Goal: Information Seeking & Learning: Learn about a topic

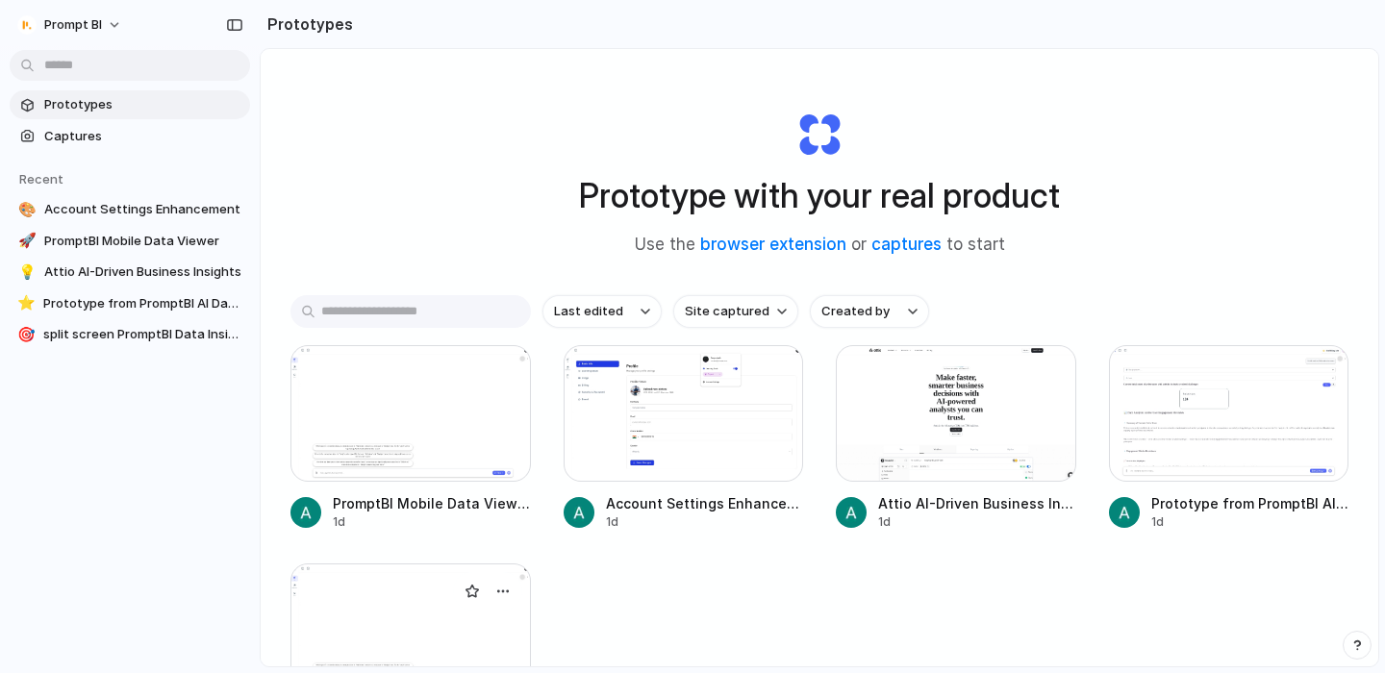
scroll to position [167, 0]
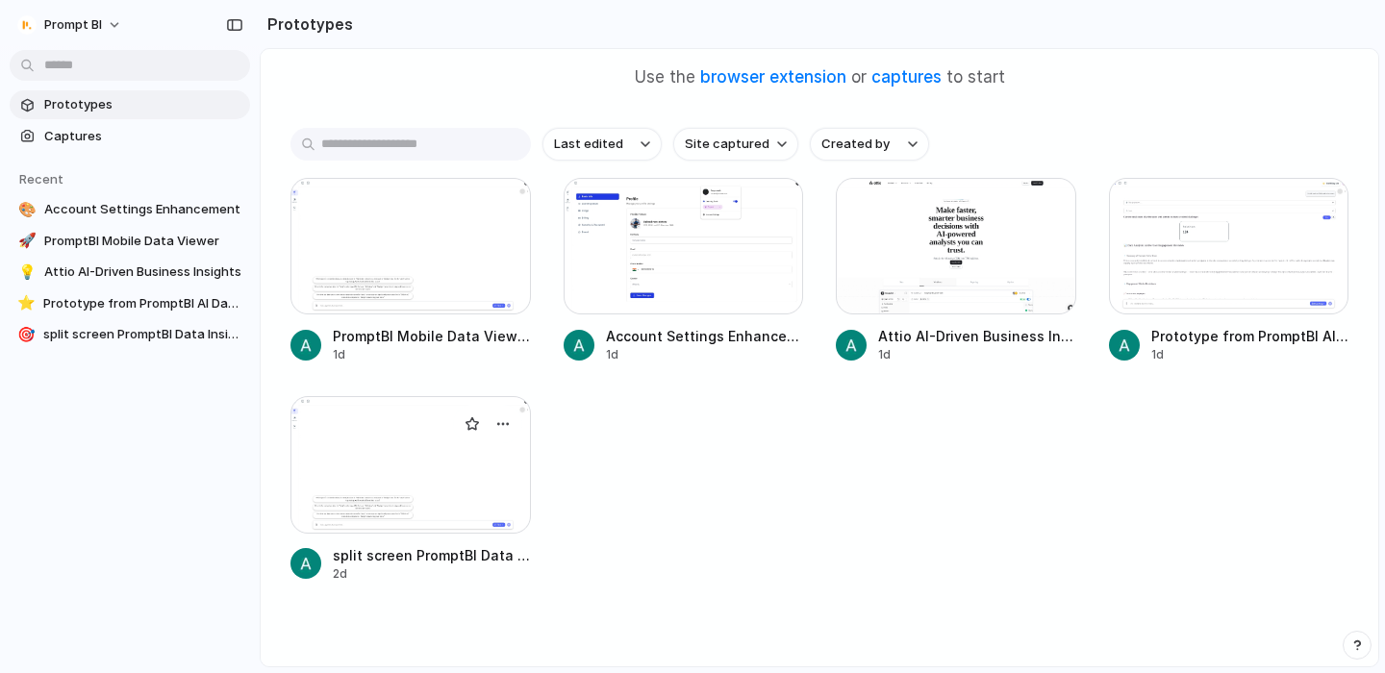
click at [403, 466] on div at bounding box center [410, 464] width 240 height 137
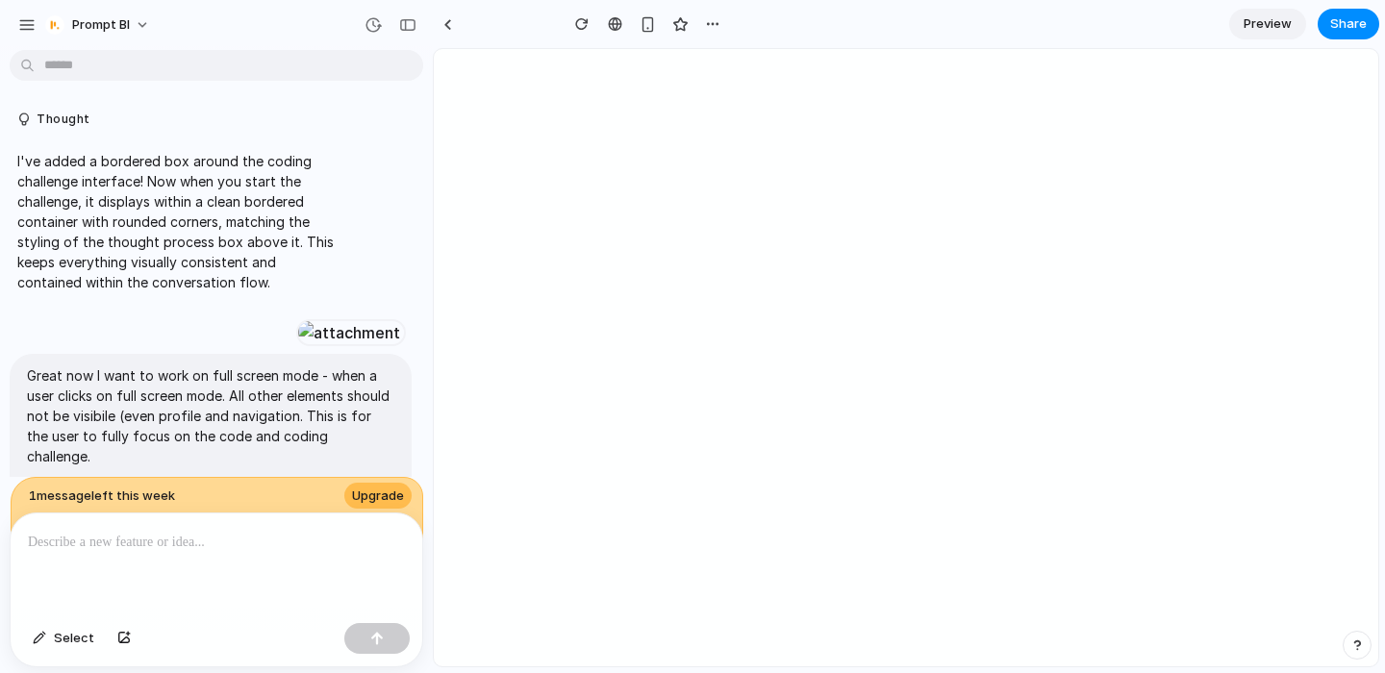
type input "**********"
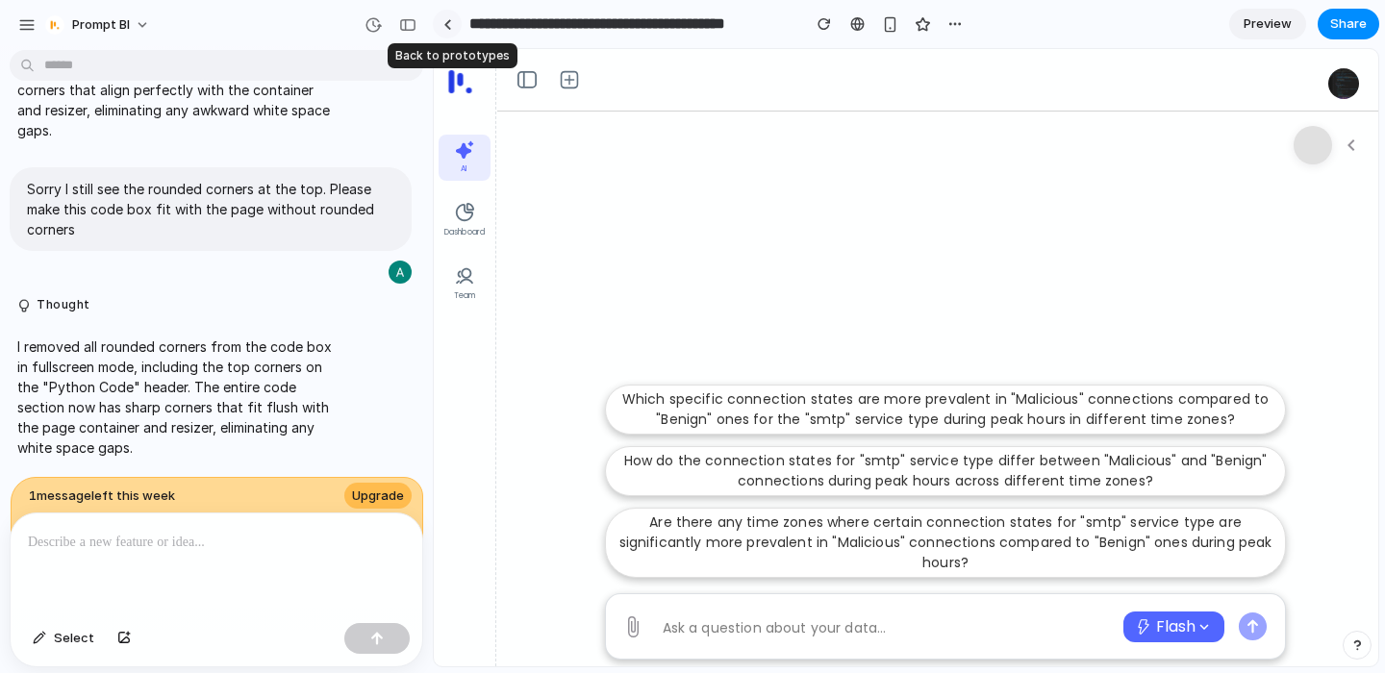
click at [448, 29] on div at bounding box center [447, 24] width 9 height 11
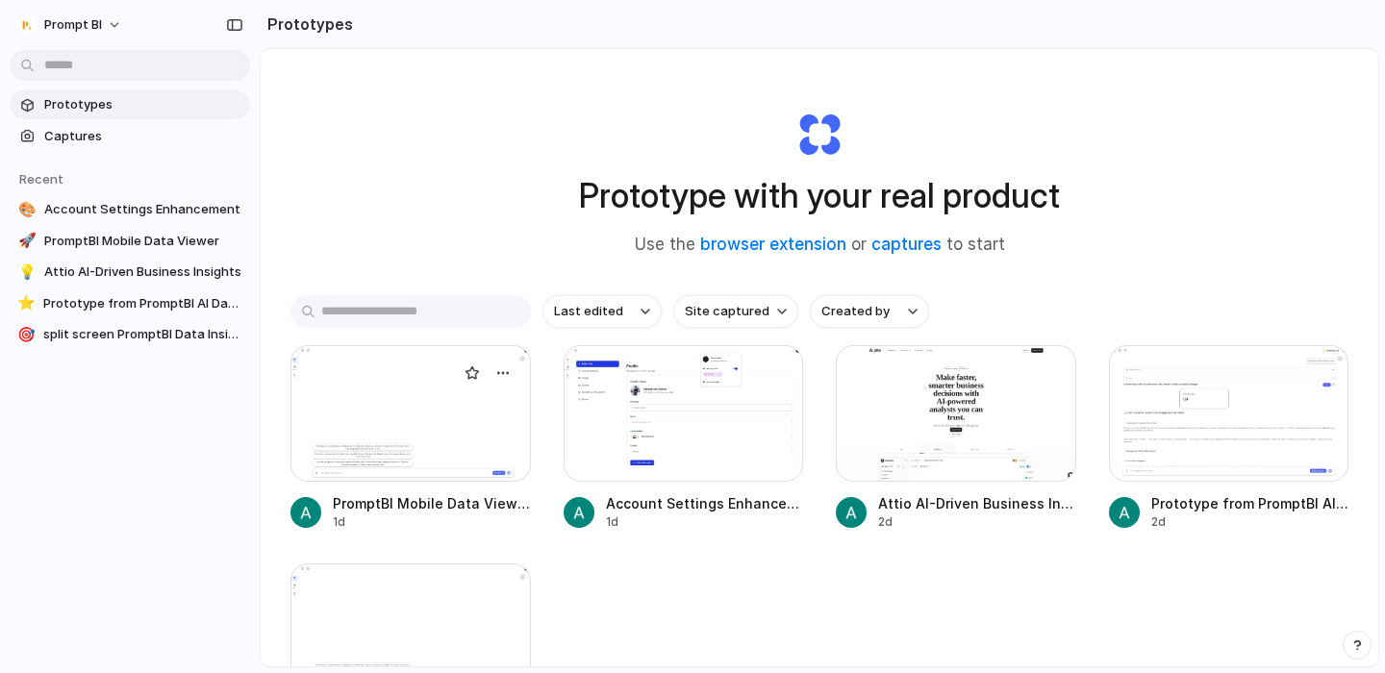
scroll to position [132, 0]
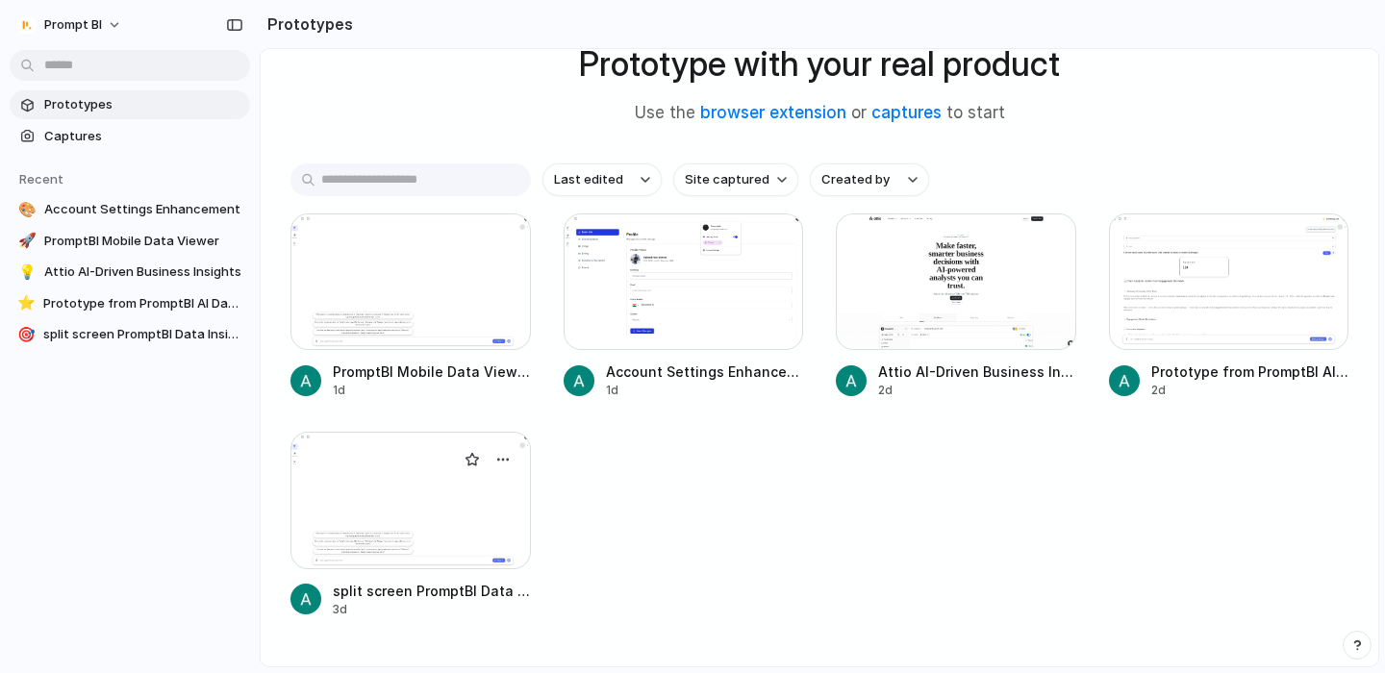
click at [398, 518] on div at bounding box center [410, 500] width 240 height 137
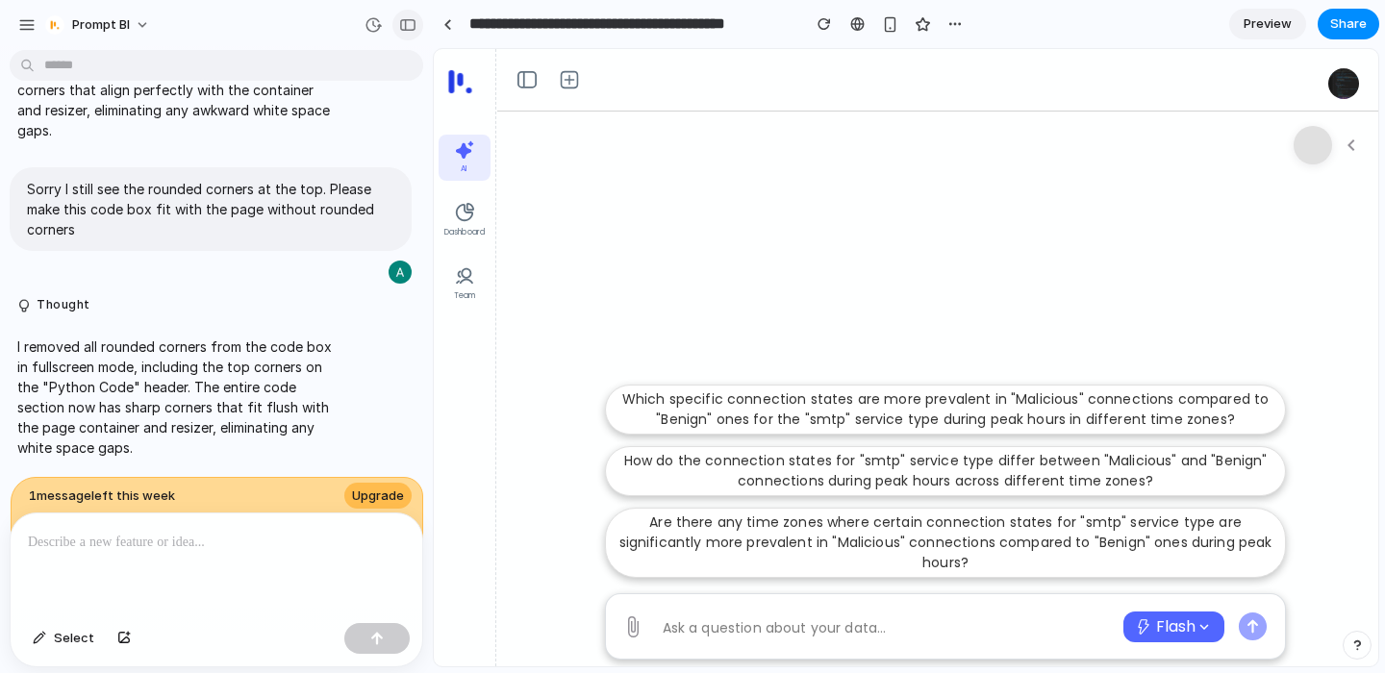
click at [408, 30] on div "button" at bounding box center [407, 24] width 17 height 13
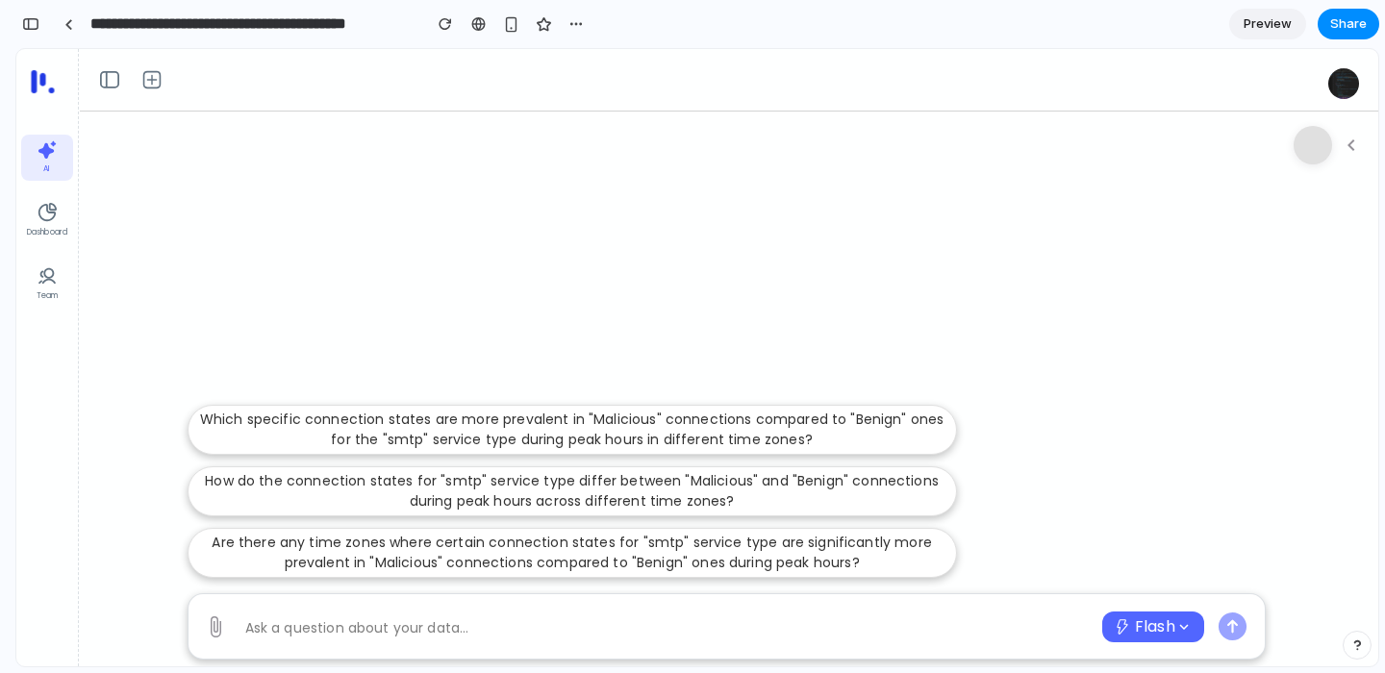
scroll to position [12071, 0]
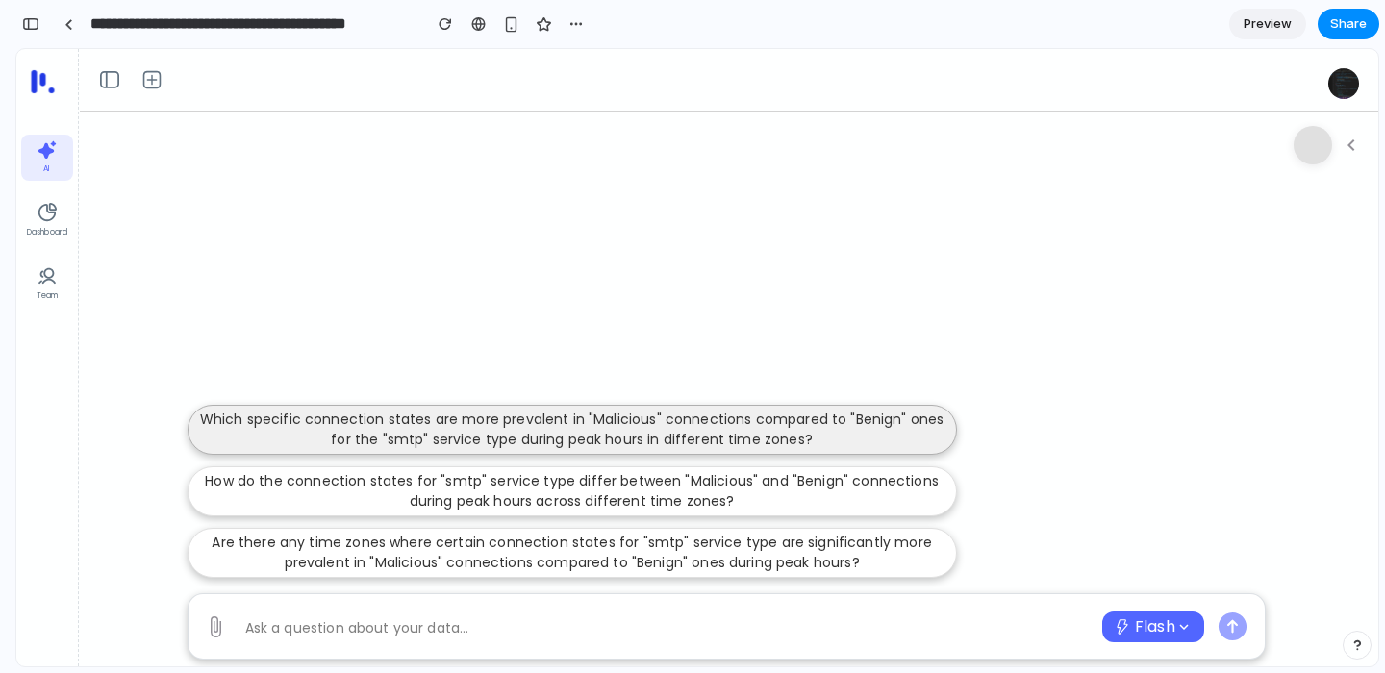
click at [709, 443] on p "Which specific connection states are more prevalent in "Malicious" connections …" at bounding box center [572, 430] width 744 height 40
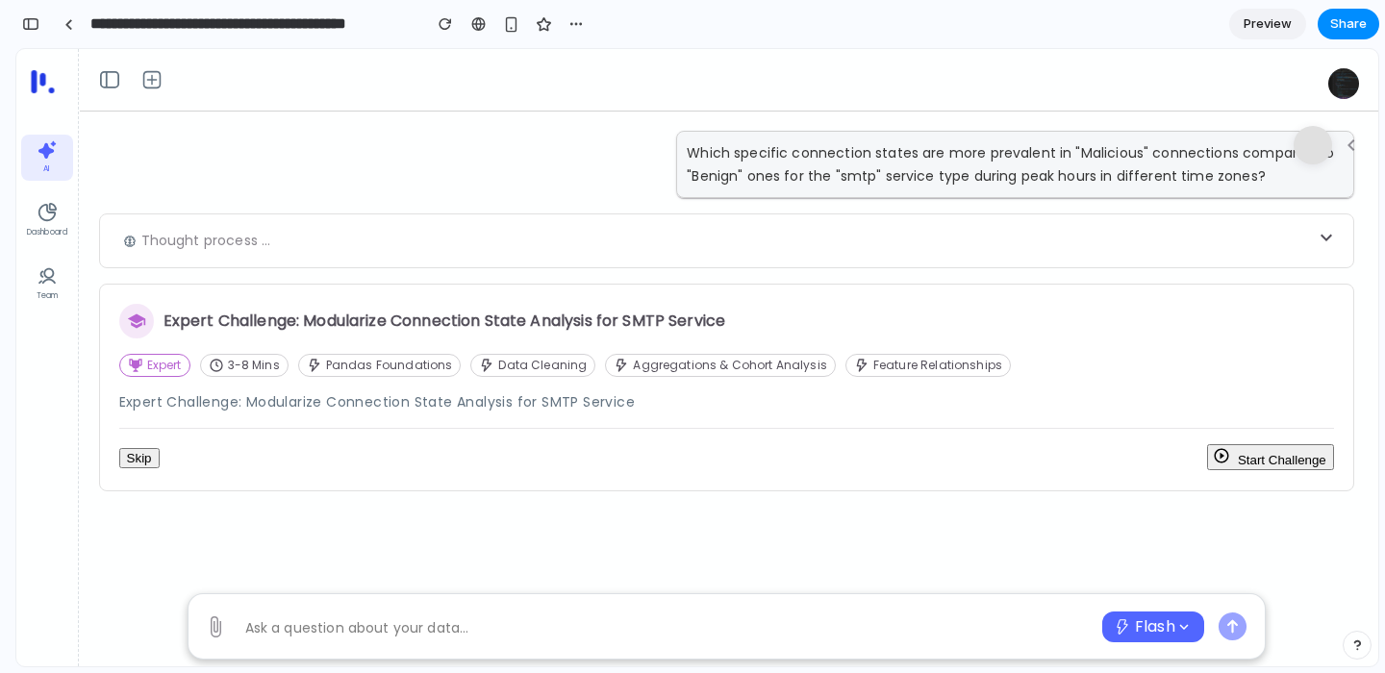
click at [1246, 465] on button "Start Challenge" at bounding box center [1270, 457] width 127 height 26
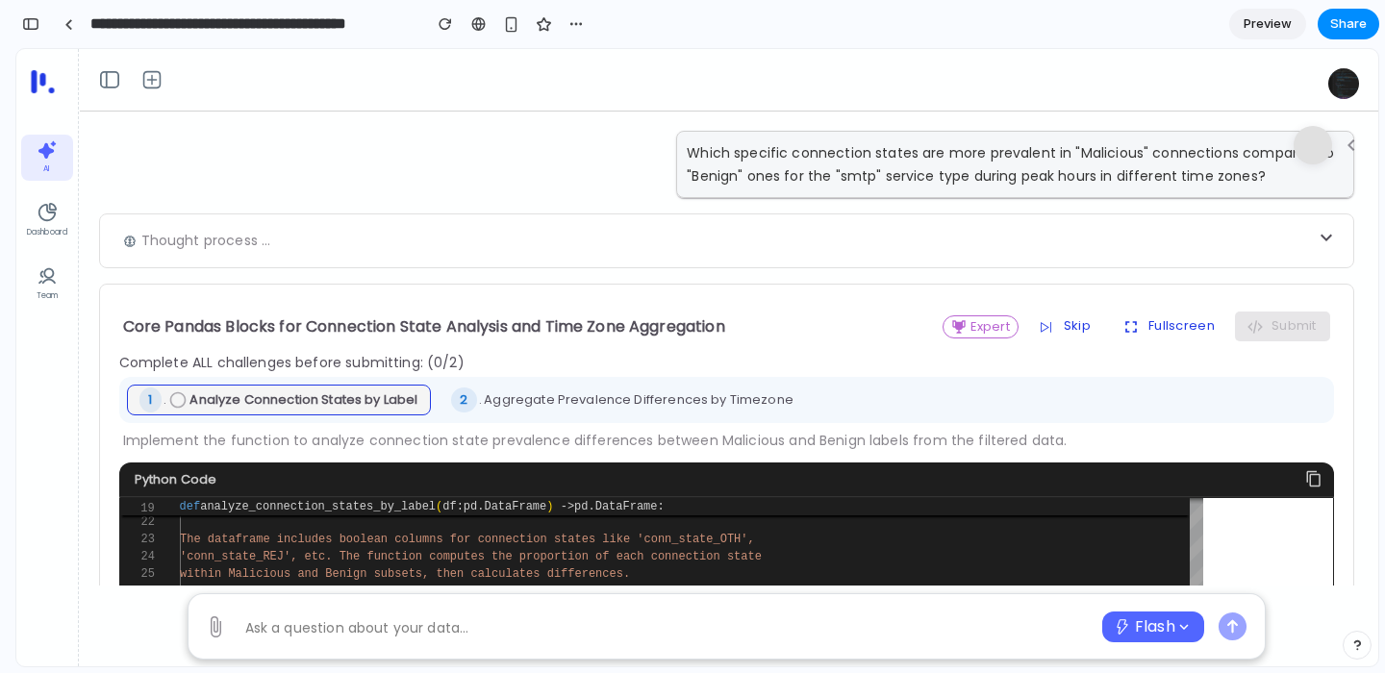
scroll to position [61, 0]
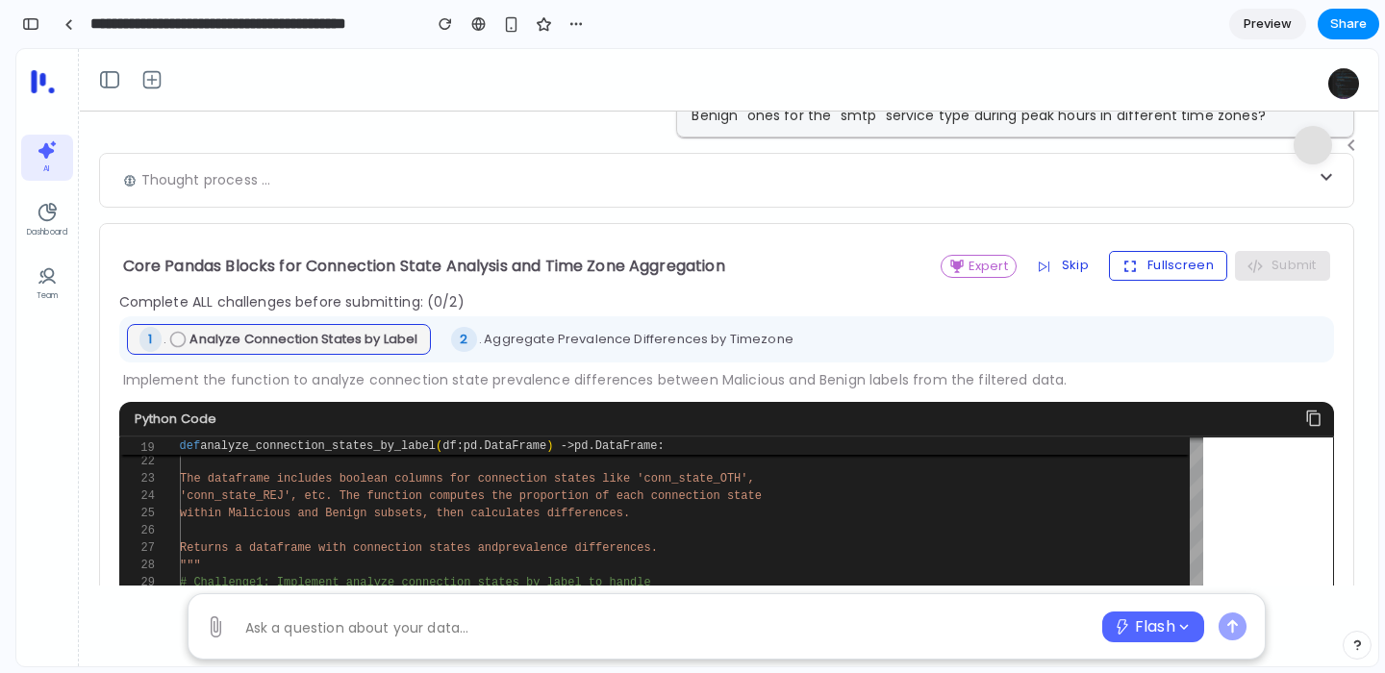
click at [1183, 269] on button "Fullscreen" at bounding box center [1168, 265] width 118 height 29
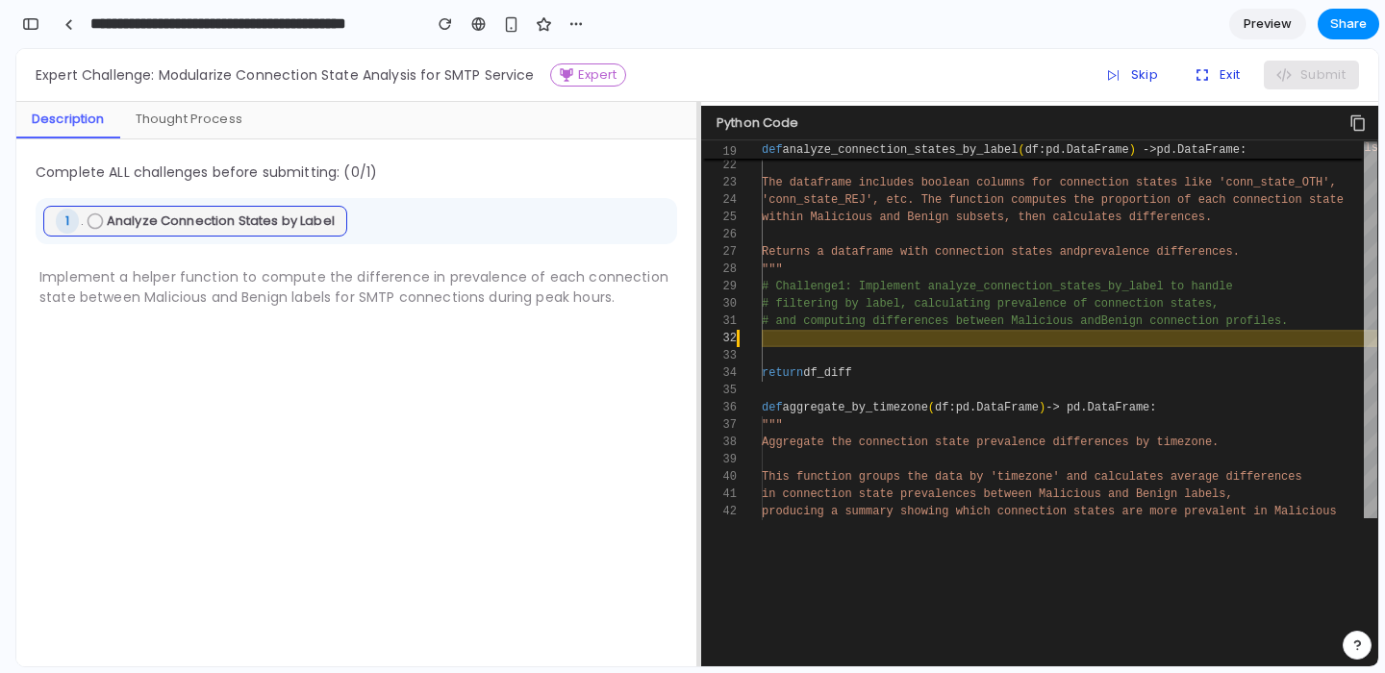
scroll to position [284, 0]
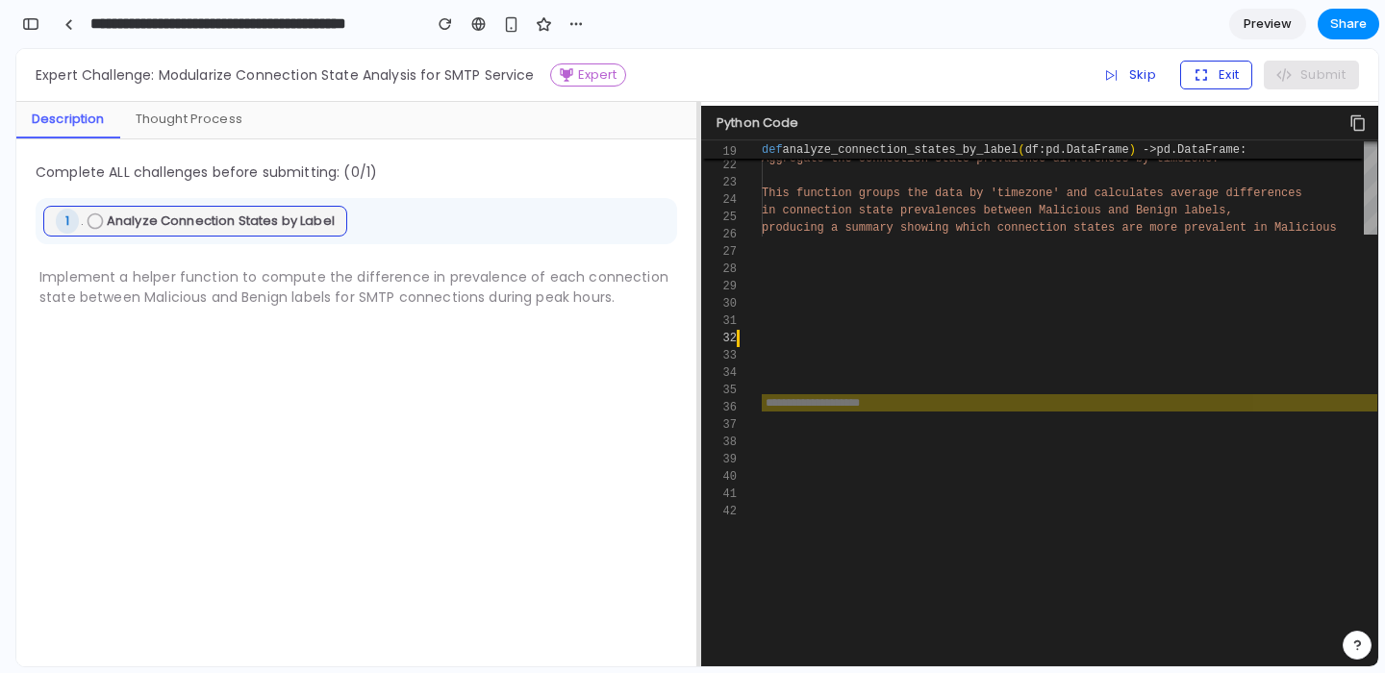
click at [1200, 80] on icon "button" at bounding box center [1201, 75] width 12 height 12
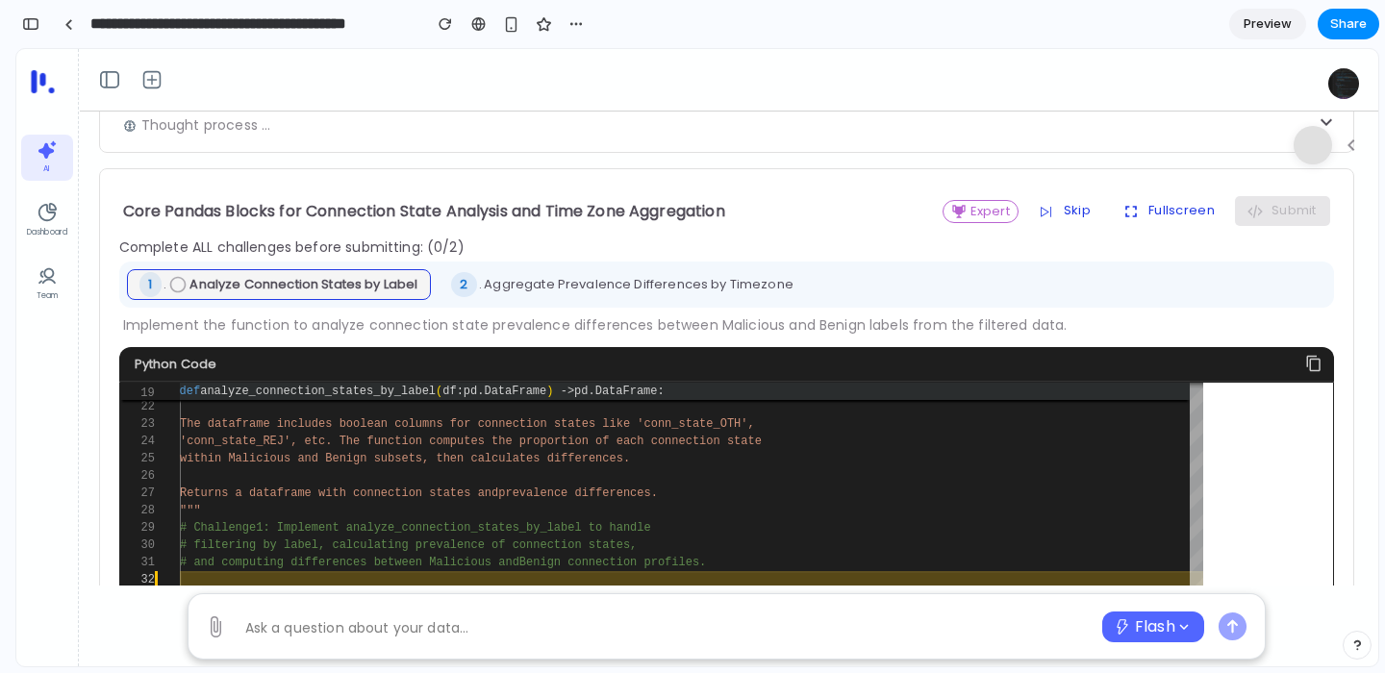
scroll to position [114, 0]
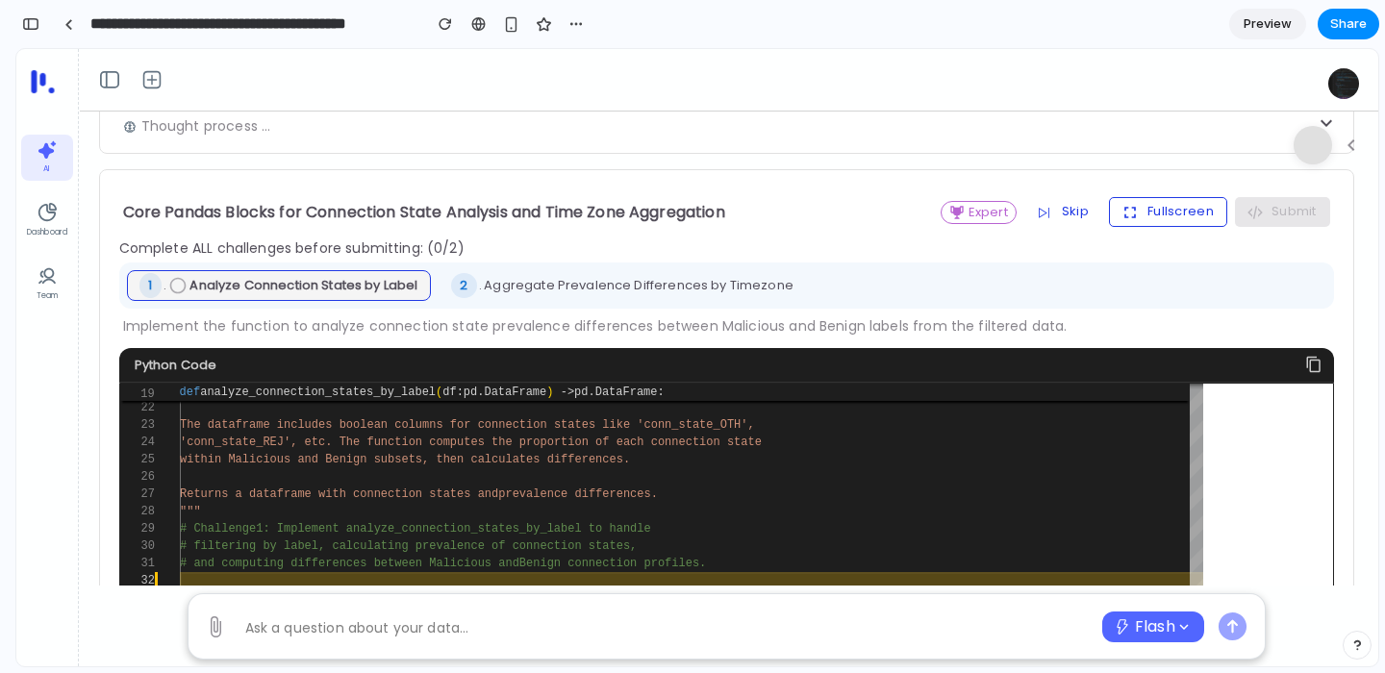
click at [1190, 209] on button "Fullscreen" at bounding box center [1168, 211] width 118 height 29
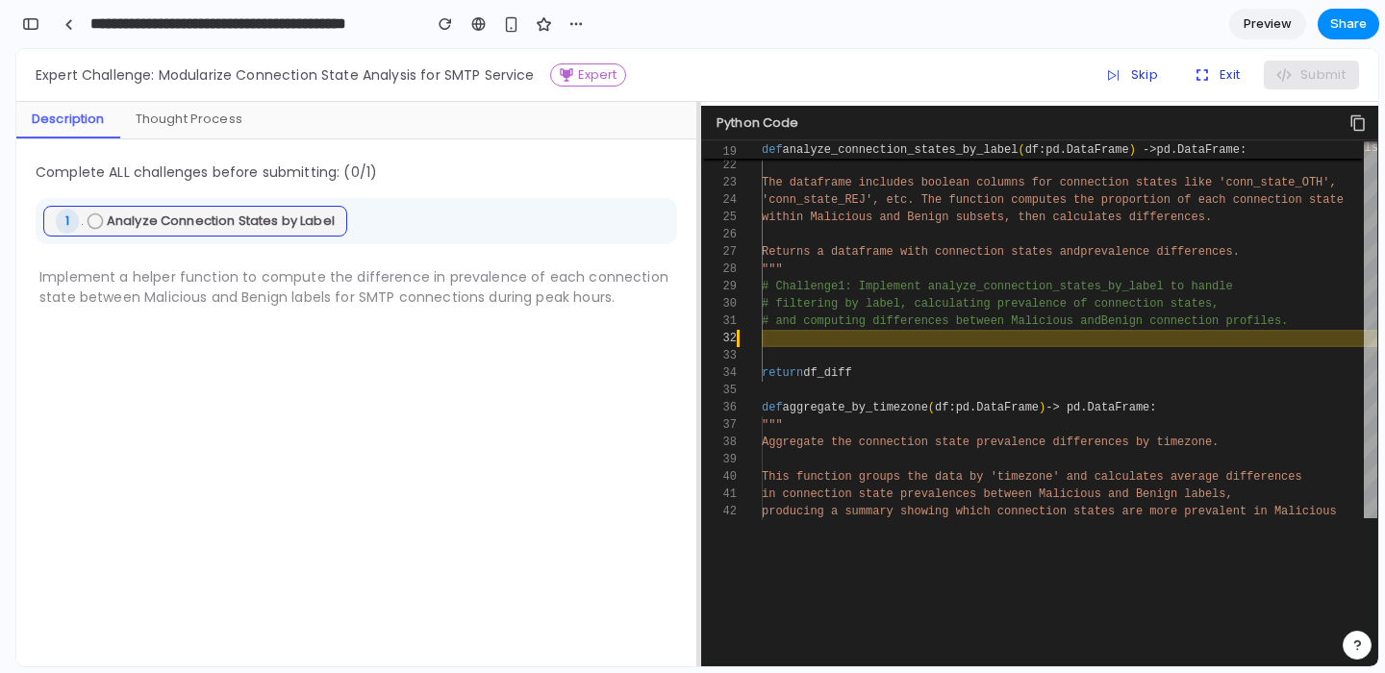
scroll to position [284, 0]
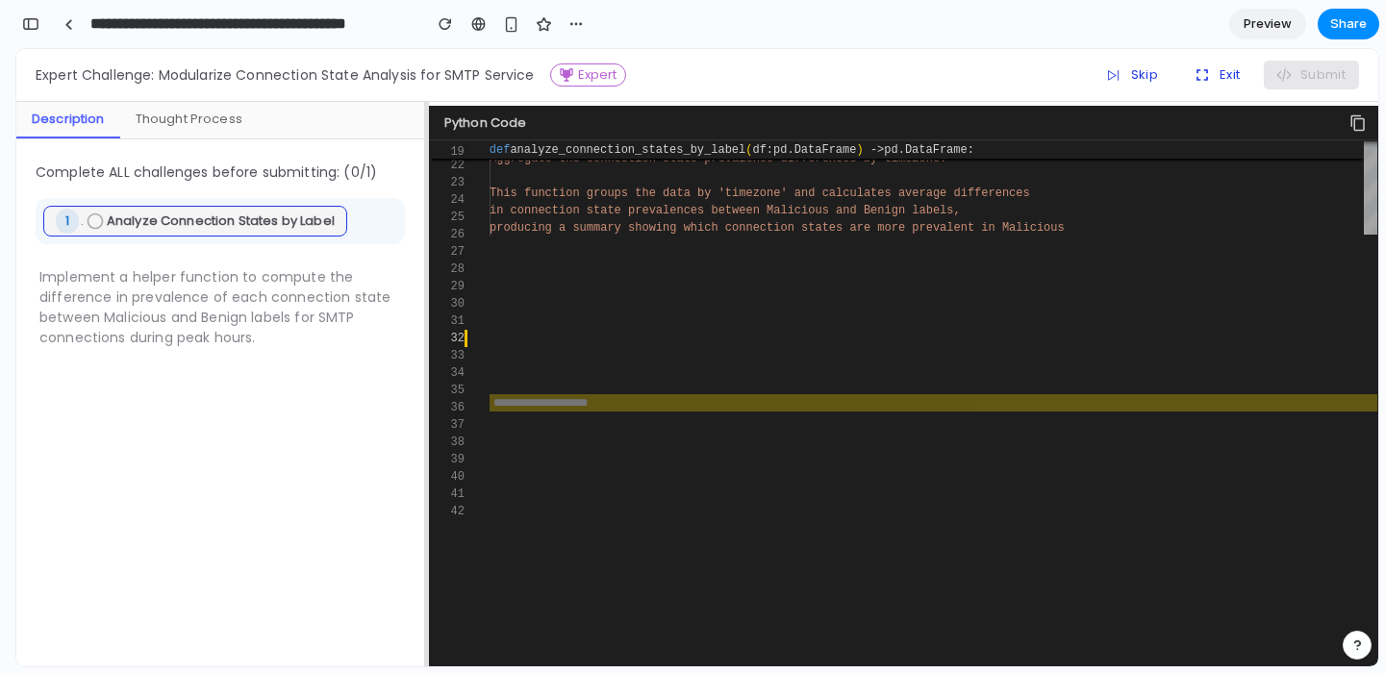
drag, startPoint x: 698, startPoint y: 182, endPoint x: 133, endPoint y: 237, distance: 568.2
click at [133, 238] on div "Description Thought Process Complete ALL challenges before submitting: ( 0 /1) …" at bounding box center [697, 384] width 1362 height 565
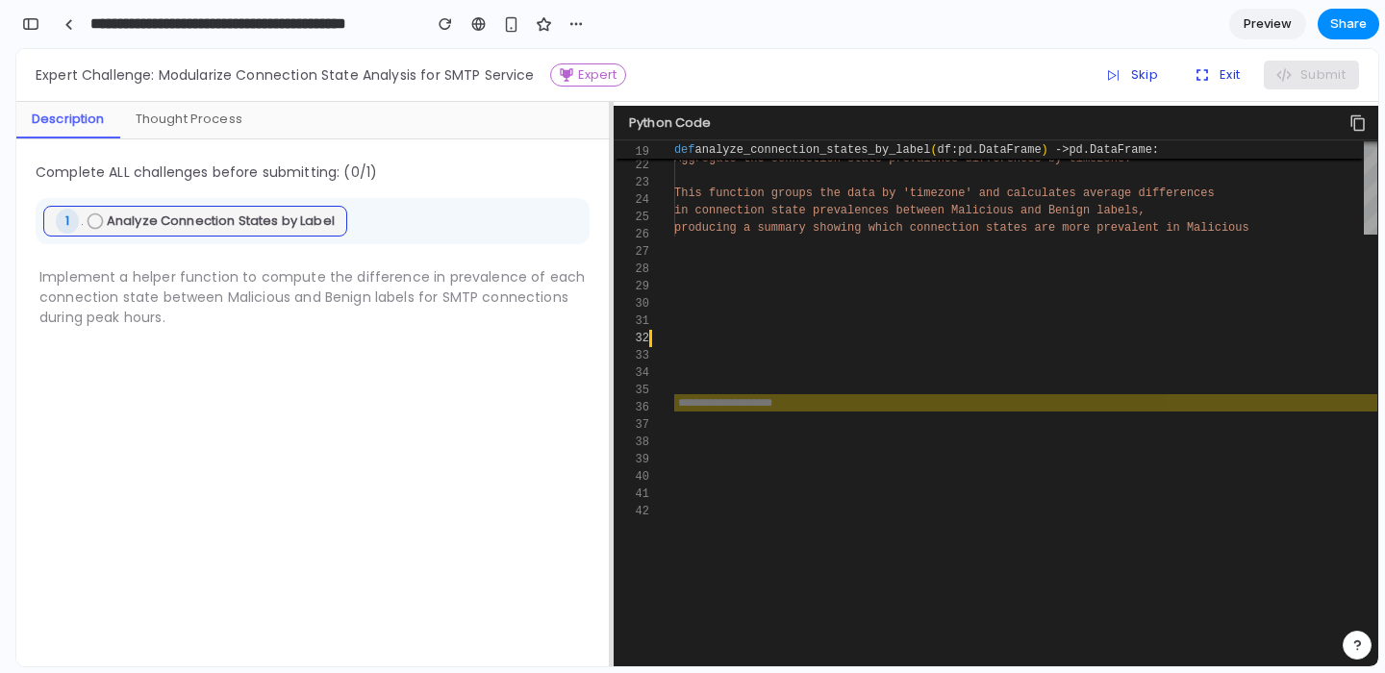
drag, startPoint x: 427, startPoint y: 153, endPoint x: 612, endPoint y: 204, distance: 191.6
click at [612, 204] on div at bounding box center [612, 384] width 4 height 565
click at [197, 111] on div "Thought Process" at bounding box center [189, 120] width 138 height 37
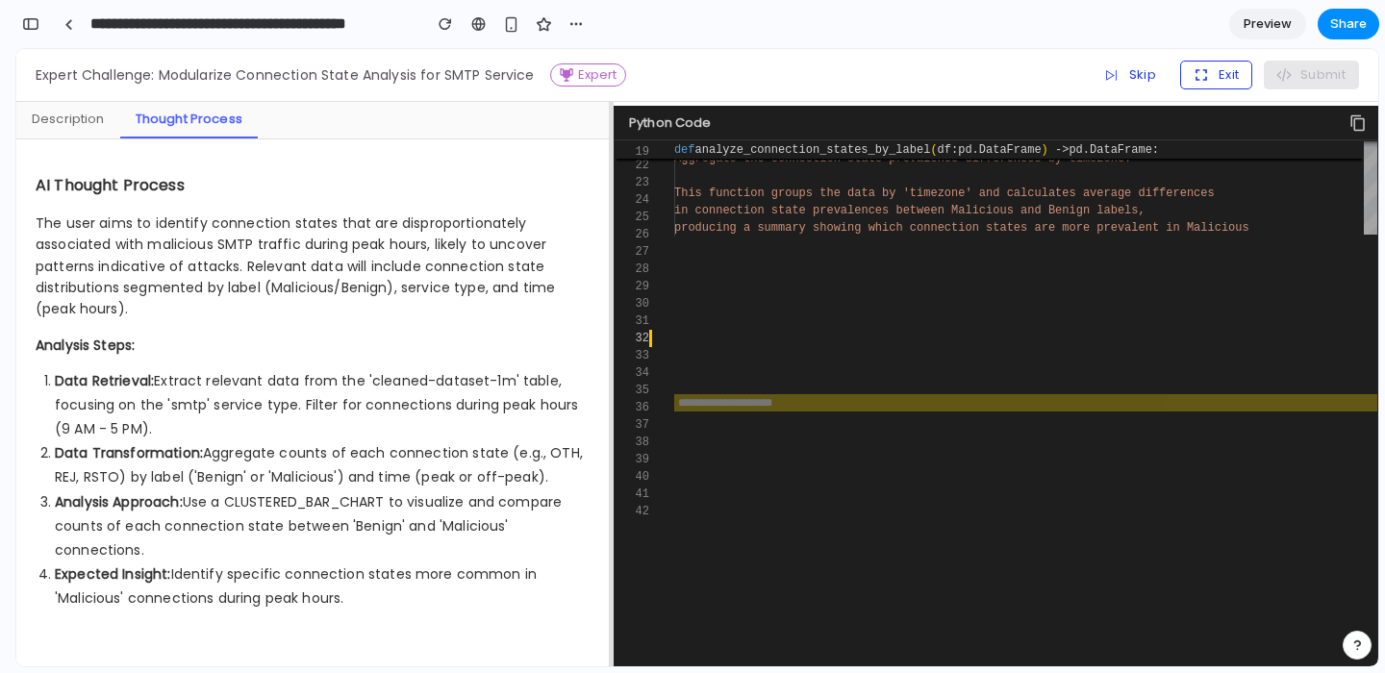
click at [1223, 80] on button "Exit" at bounding box center [1216, 75] width 72 height 29
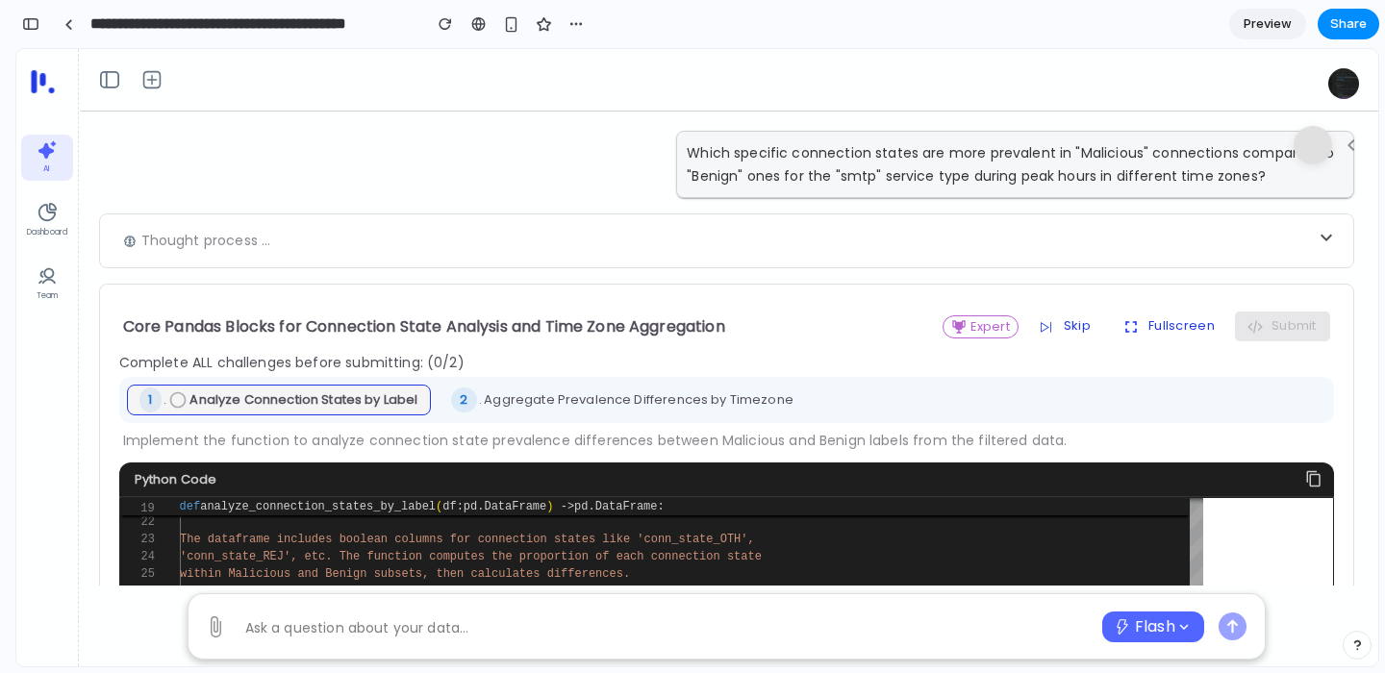
click at [611, 231] on div "Thought process ..." at bounding box center [726, 241] width 1255 height 55
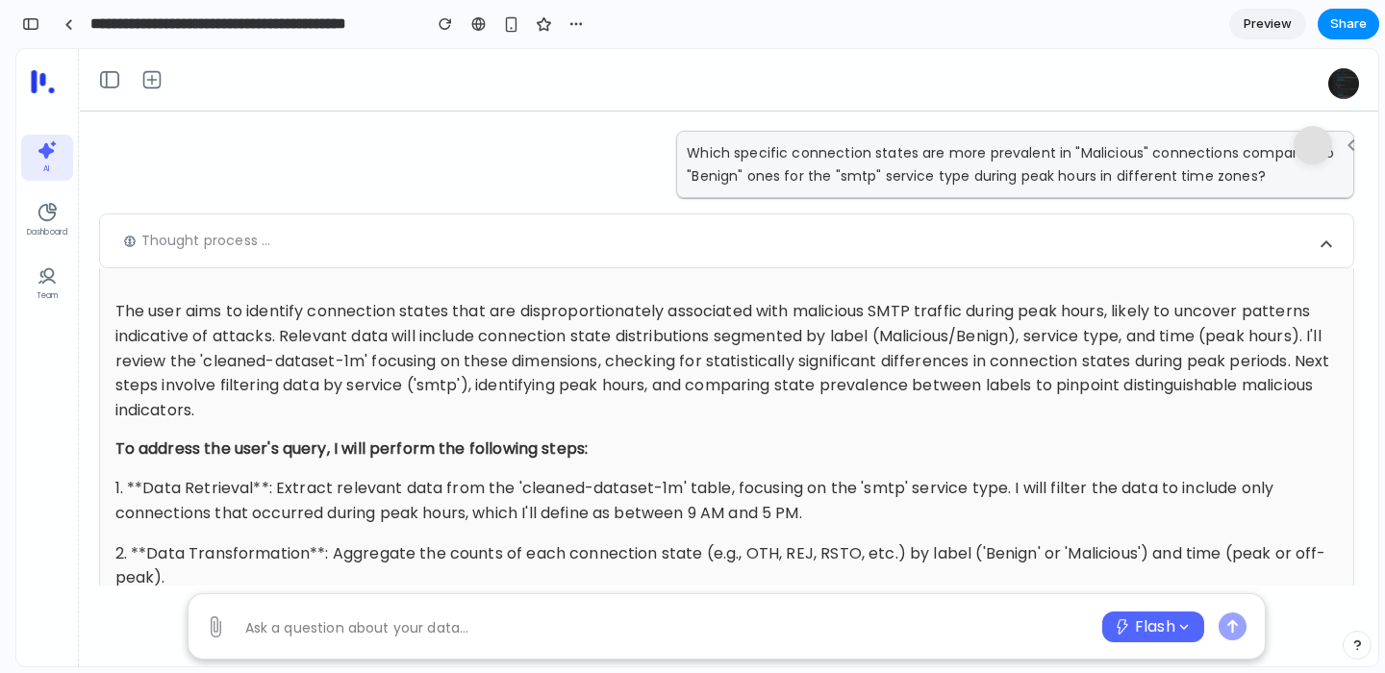
click at [610, 232] on div "Thought process ..." at bounding box center [726, 241] width 1255 height 55
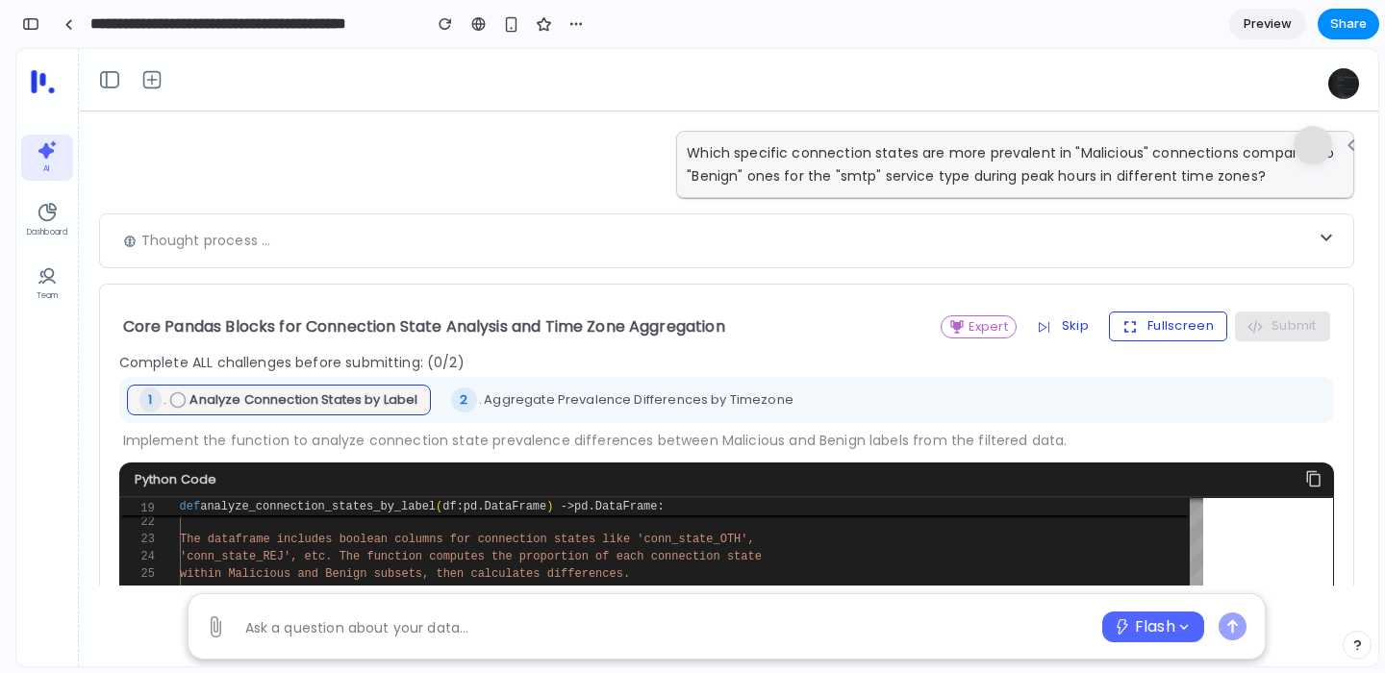
click at [1152, 321] on button "Fullscreen" at bounding box center [1168, 326] width 118 height 29
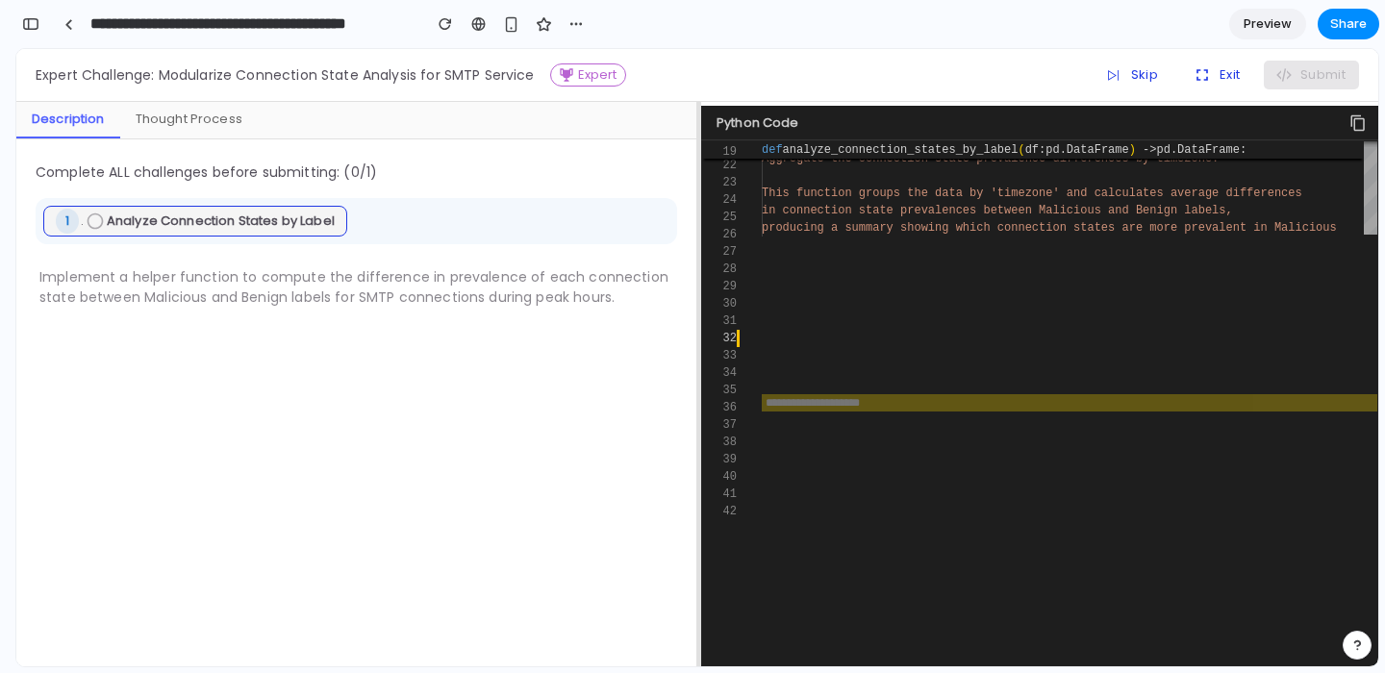
click at [695, 185] on div "Description Thought Process Complete ALL challenges before submitting: ( 0 /1) …" at bounding box center [356, 384] width 681 height 565
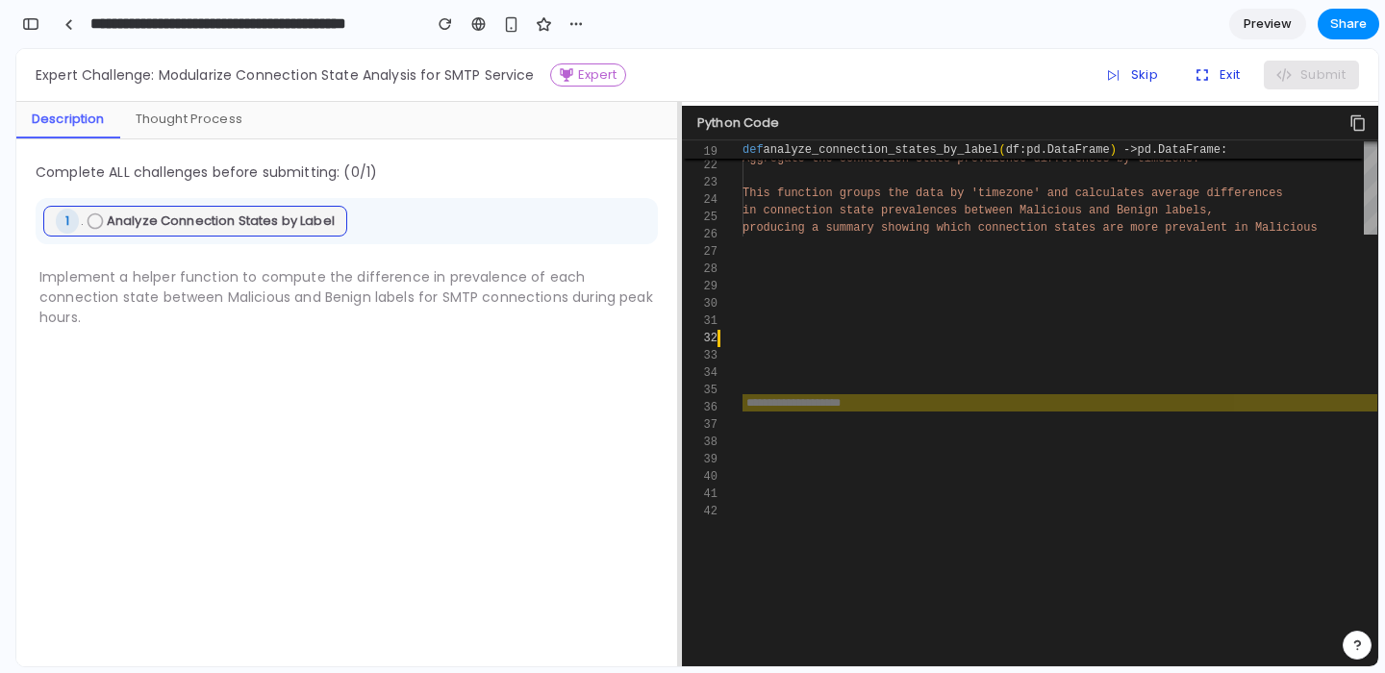
drag, startPoint x: 698, startPoint y: 186, endPoint x: 482, endPoint y: 197, distance: 216.7
click at [678, 198] on div at bounding box center [680, 384] width 4 height 565
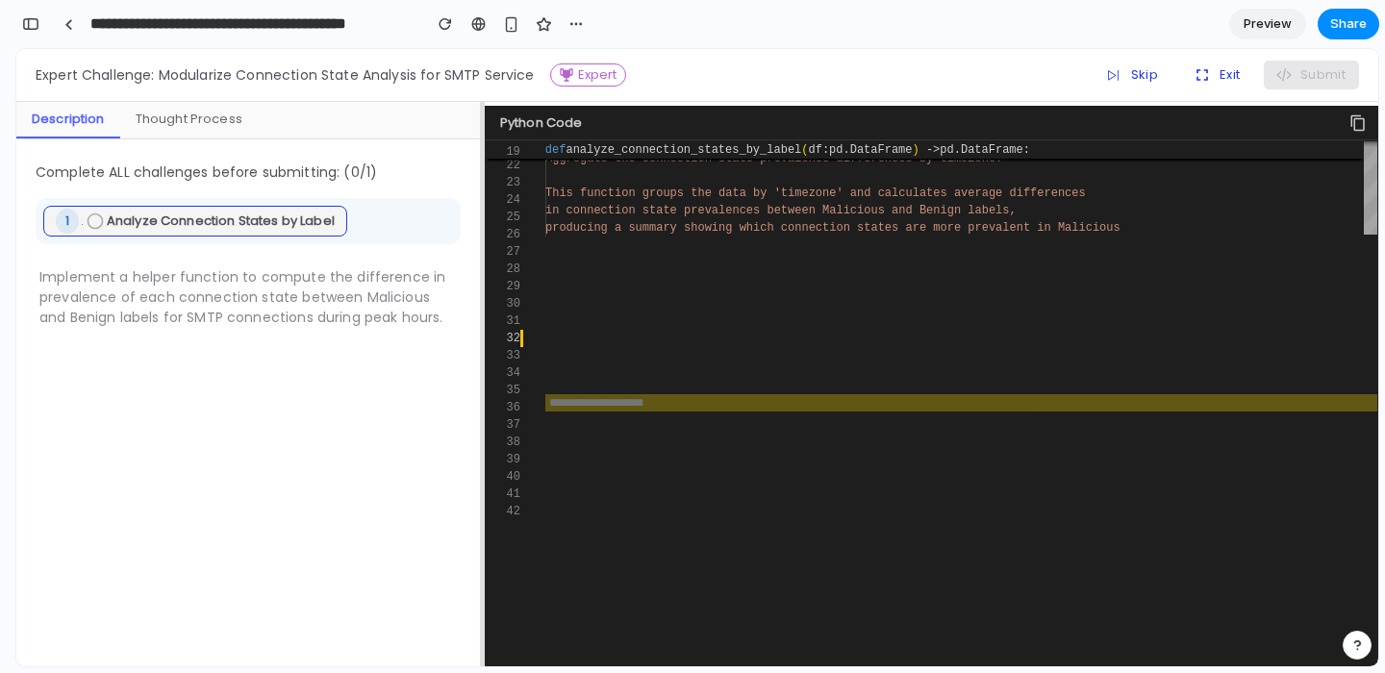
click at [196, 120] on div "Thought Process" at bounding box center [189, 120] width 138 height 37
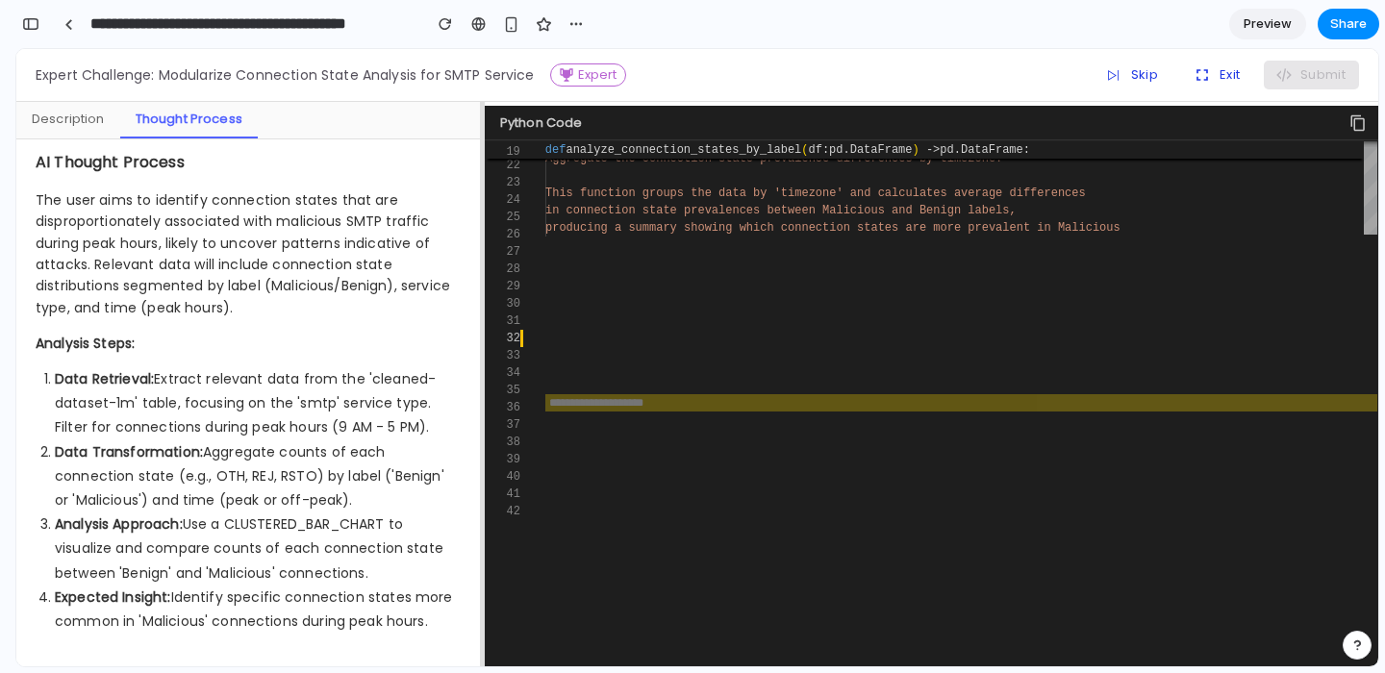
scroll to position [0, 0]
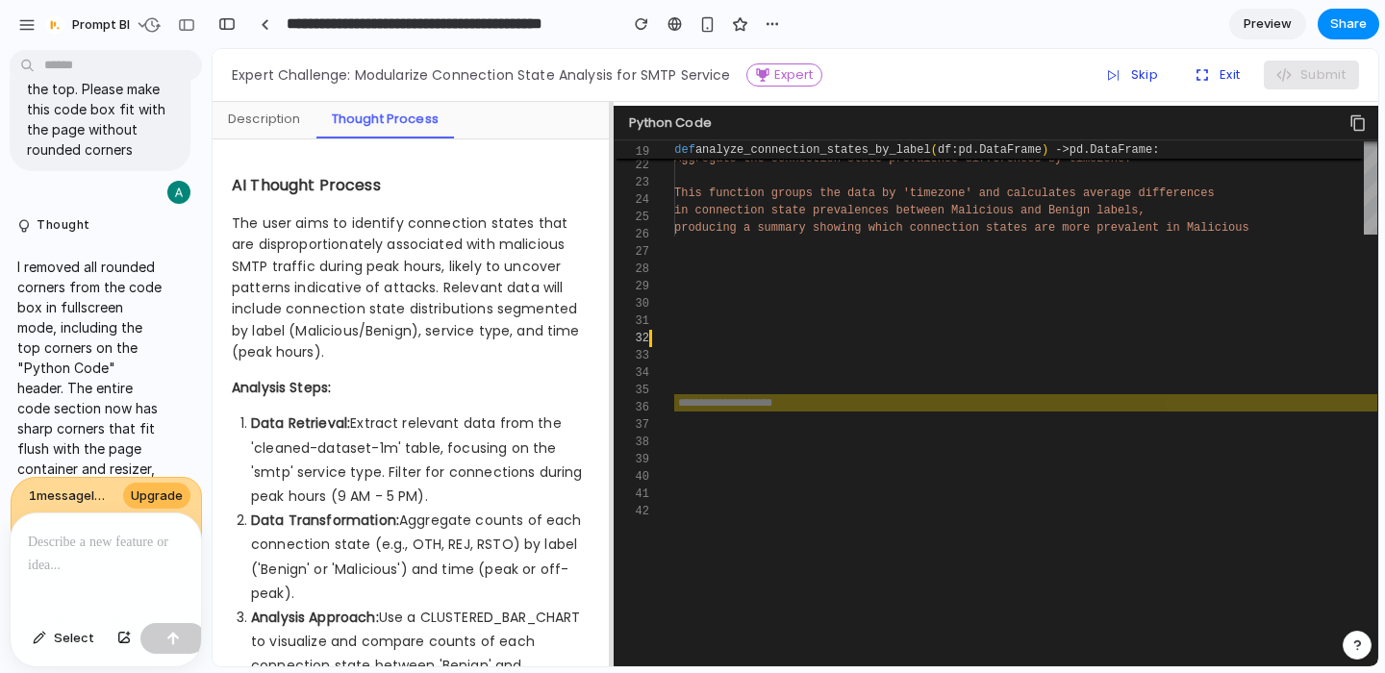
click at [267, 100] on div "Expert Challenge: Modularize Connection State Analysis for SMTP Service Expert …" at bounding box center [796, 75] width 1166 height 53
click at [257, 120] on div "Description" at bounding box center [265, 120] width 104 height 37
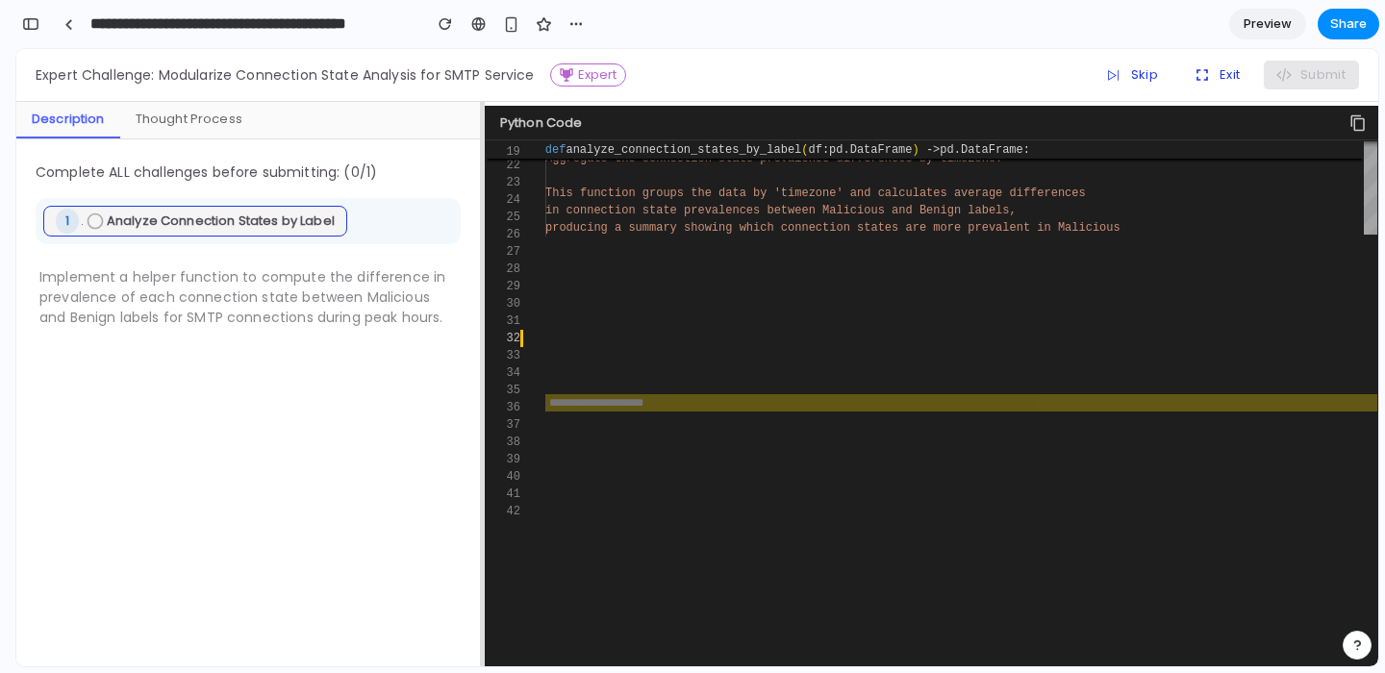
click at [746, 416] on div "Analyze prevalence of specific connection stat es comparing 'Malicious' vs 'Ben…" at bounding box center [1056, 131] width 1023 height 1243
click at [717, 410] on input "text" at bounding box center [961, 402] width 832 height 17
type input "****"
click at [1317, 70] on button "Submit" at bounding box center [1311, 75] width 95 height 29
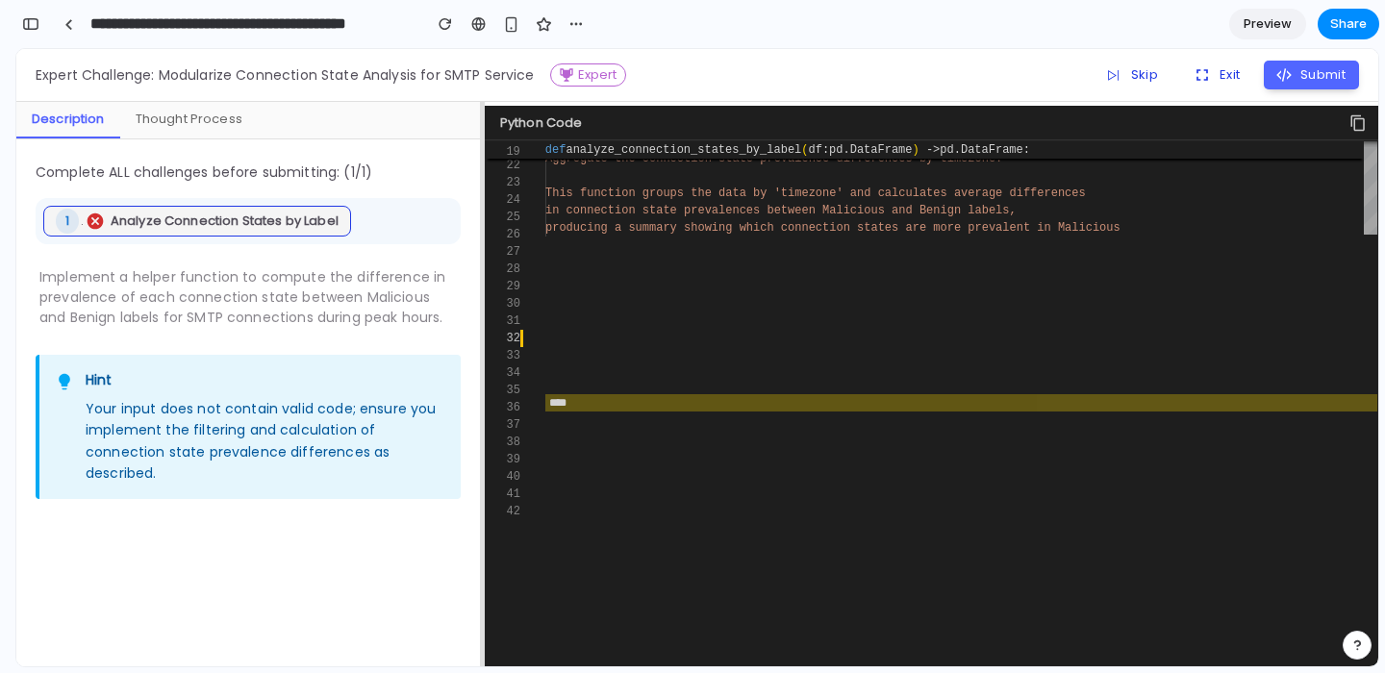
click at [648, 412] on div "Analyze prevalence of specific connection stat es comparing 'Malicious' vs 'Ben…" at bounding box center [1056, 131] width 1023 height 1243
click at [1322, 82] on button "Submit" at bounding box center [1311, 75] width 95 height 29
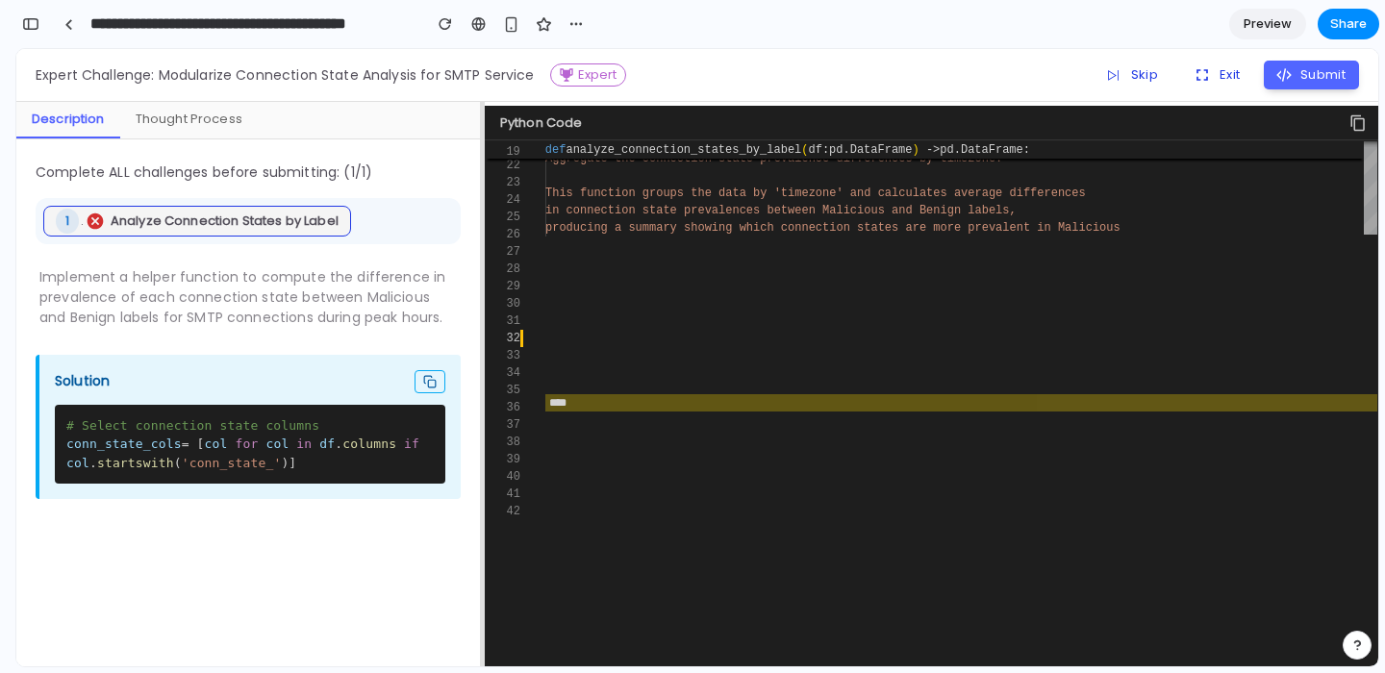
click at [189, 122] on div "Thought Process" at bounding box center [189, 120] width 138 height 37
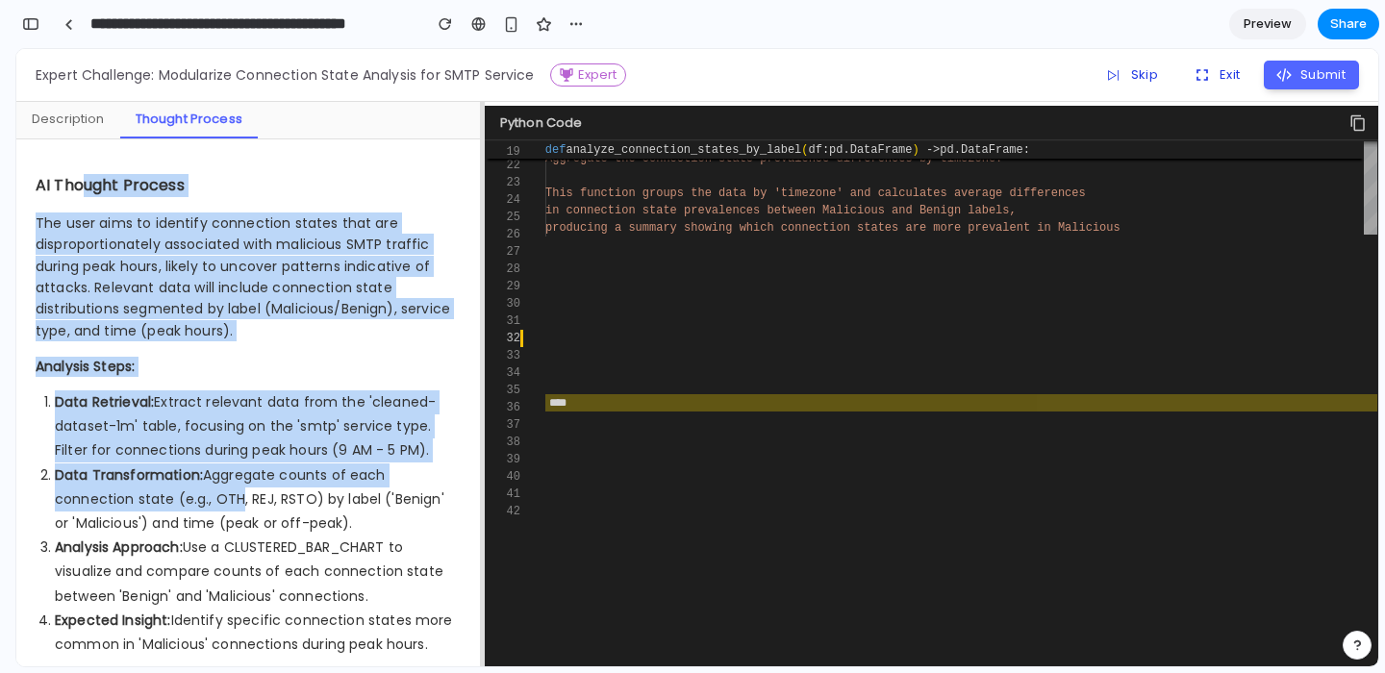
drag, startPoint x: 86, startPoint y: 184, endPoint x: 230, endPoint y: 496, distance: 344.3
click at [230, 496] on div "AI Thought Process The user aims to identify connection states that are disprop…" at bounding box center [248, 415] width 425 height 483
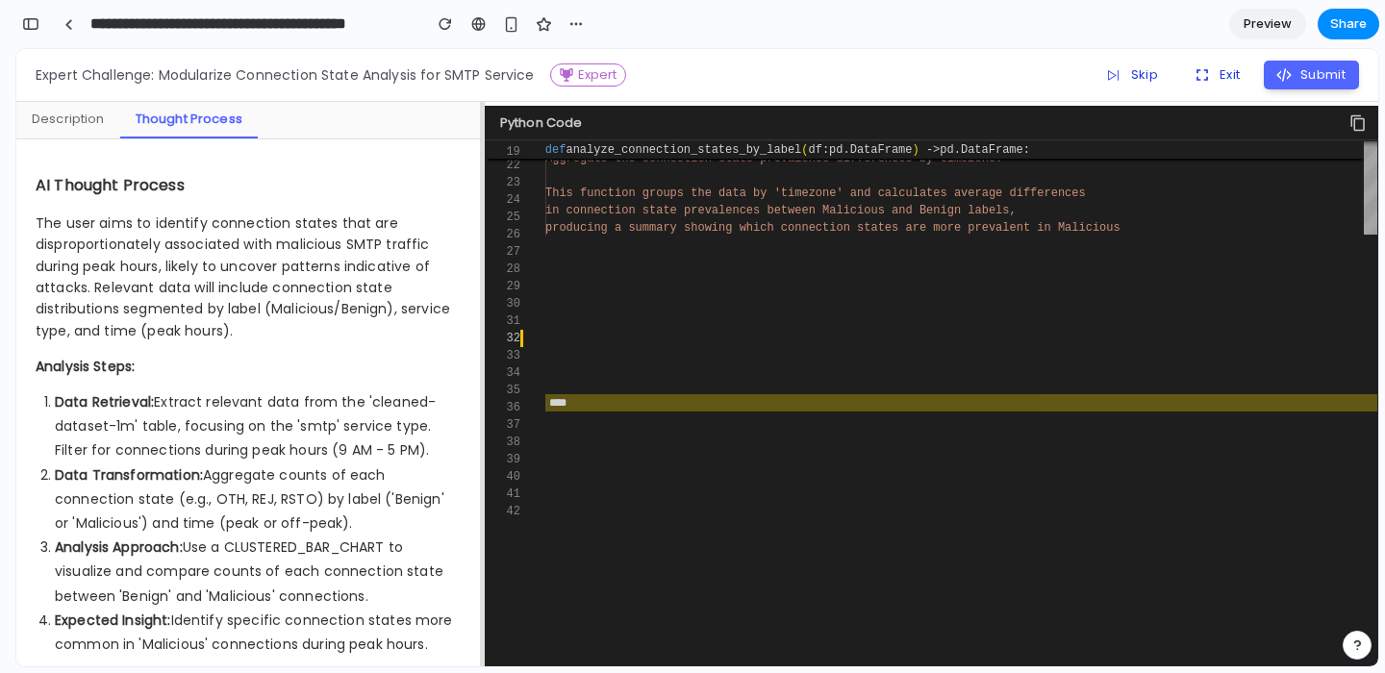
click at [185, 323] on p "The user aims to identify connection states that are disproportionately associa…" at bounding box center [248, 277] width 425 height 129
click at [93, 127] on div "Description" at bounding box center [68, 120] width 104 height 37
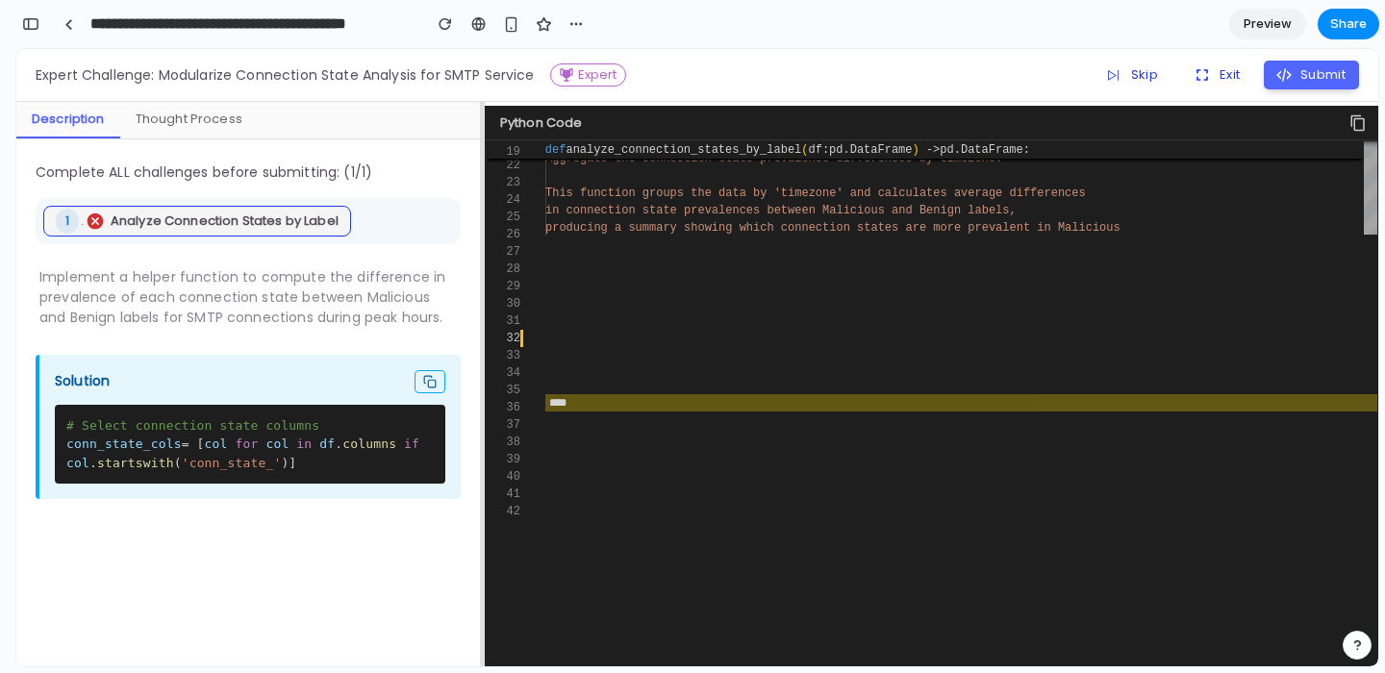
click at [206, 113] on div "Thought Process" at bounding box center [189, 120] width 138 height 37
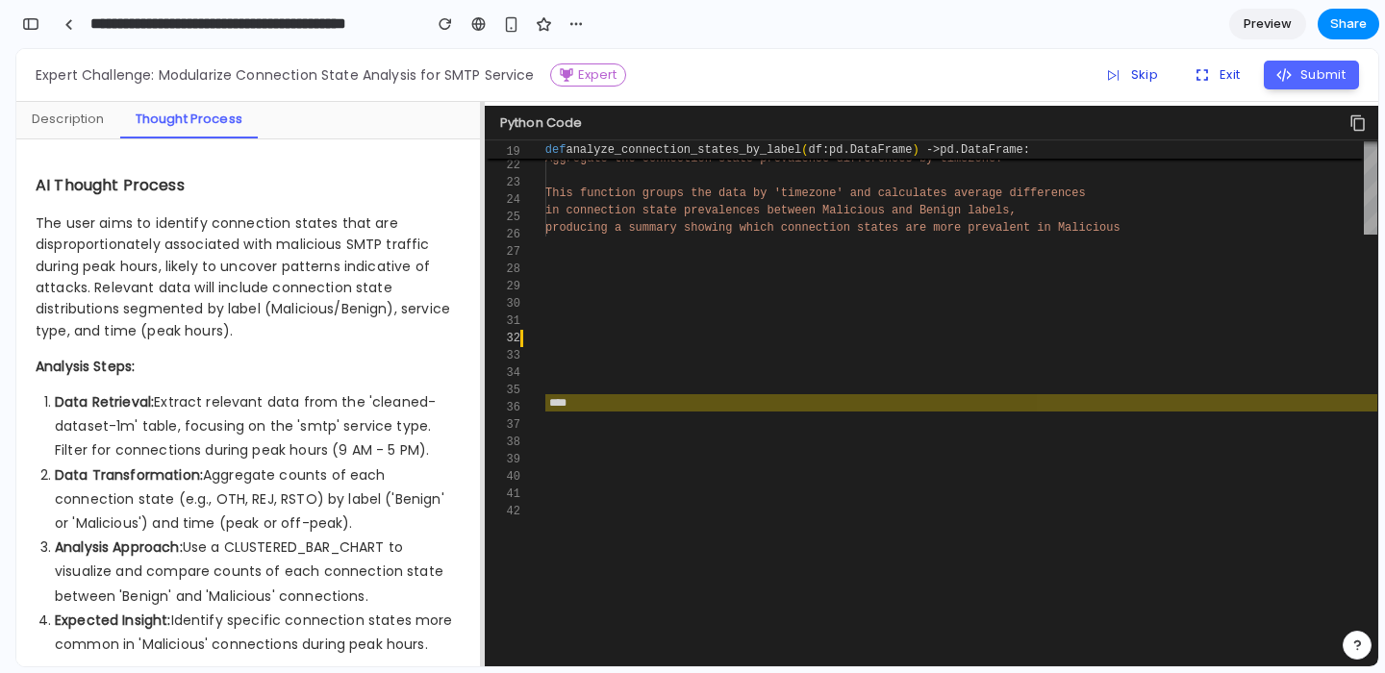
click at [49, 132] on div "Description" at bounding box center [68, 120] width 104 height 37
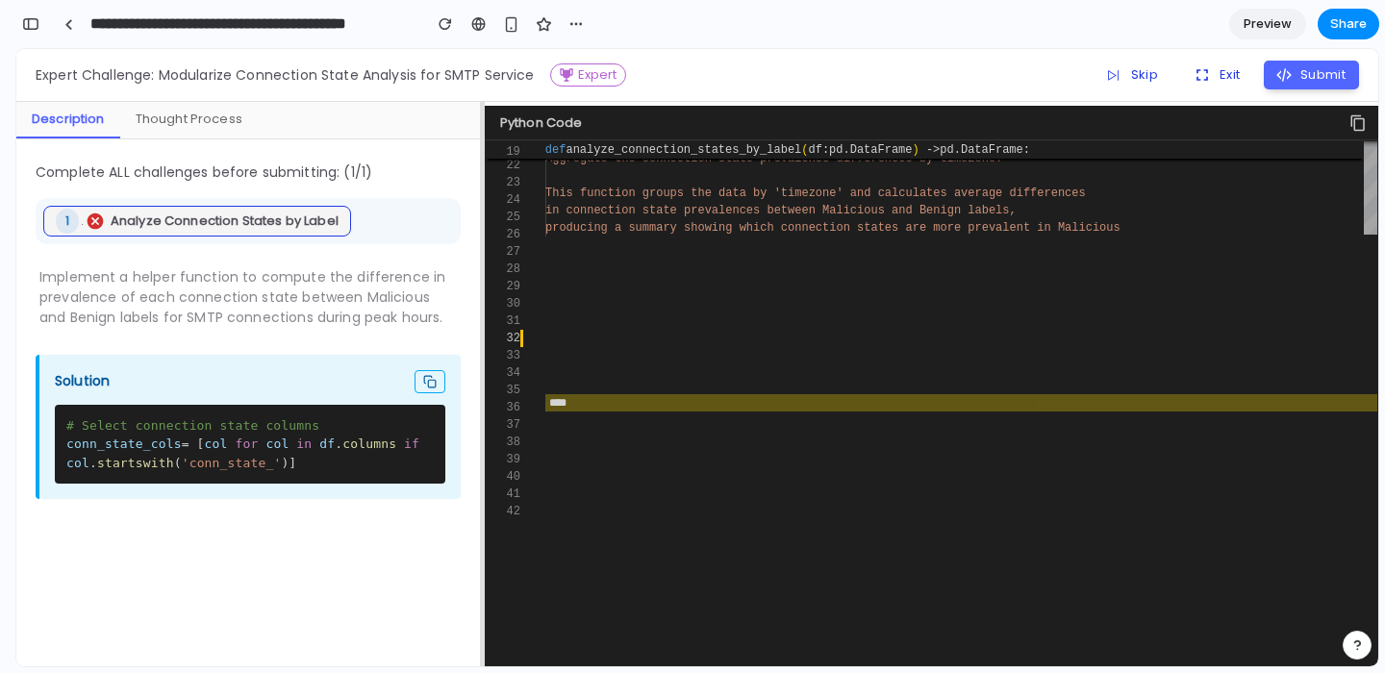
click at [175, 132] on div "Thought Process" at bounding box center [189, 120] width 138 height 37
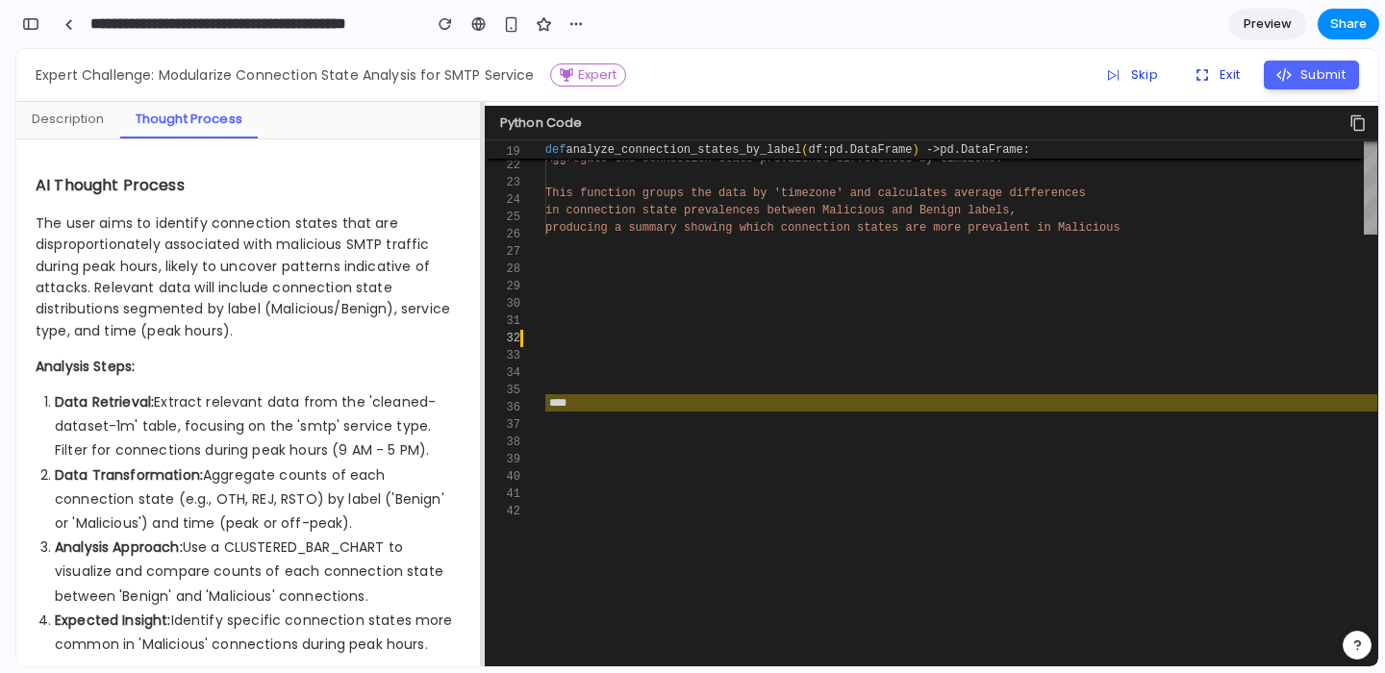
click at [74, 129] on div "Description" at bounding box center [68, 120] width 104 height 37
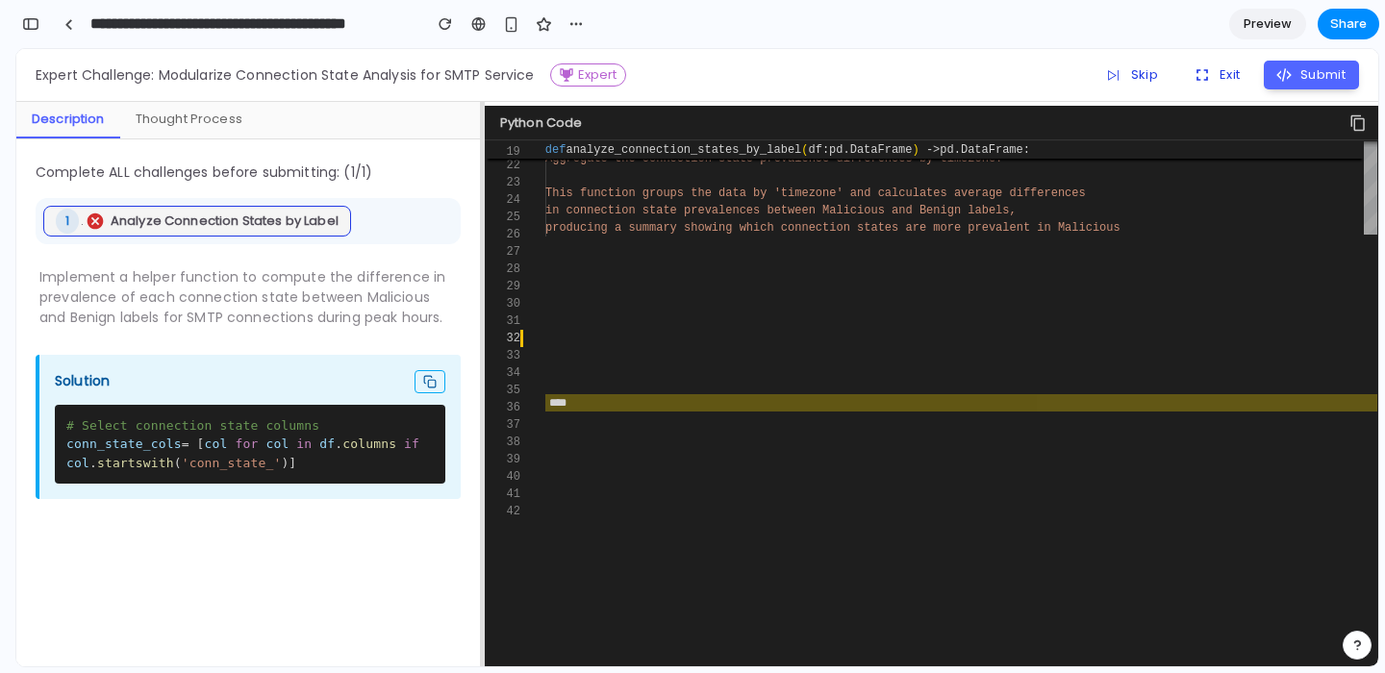
click at [153, 129] on div "Thought Process" at bounding box center [189, 120] width 138 height 37
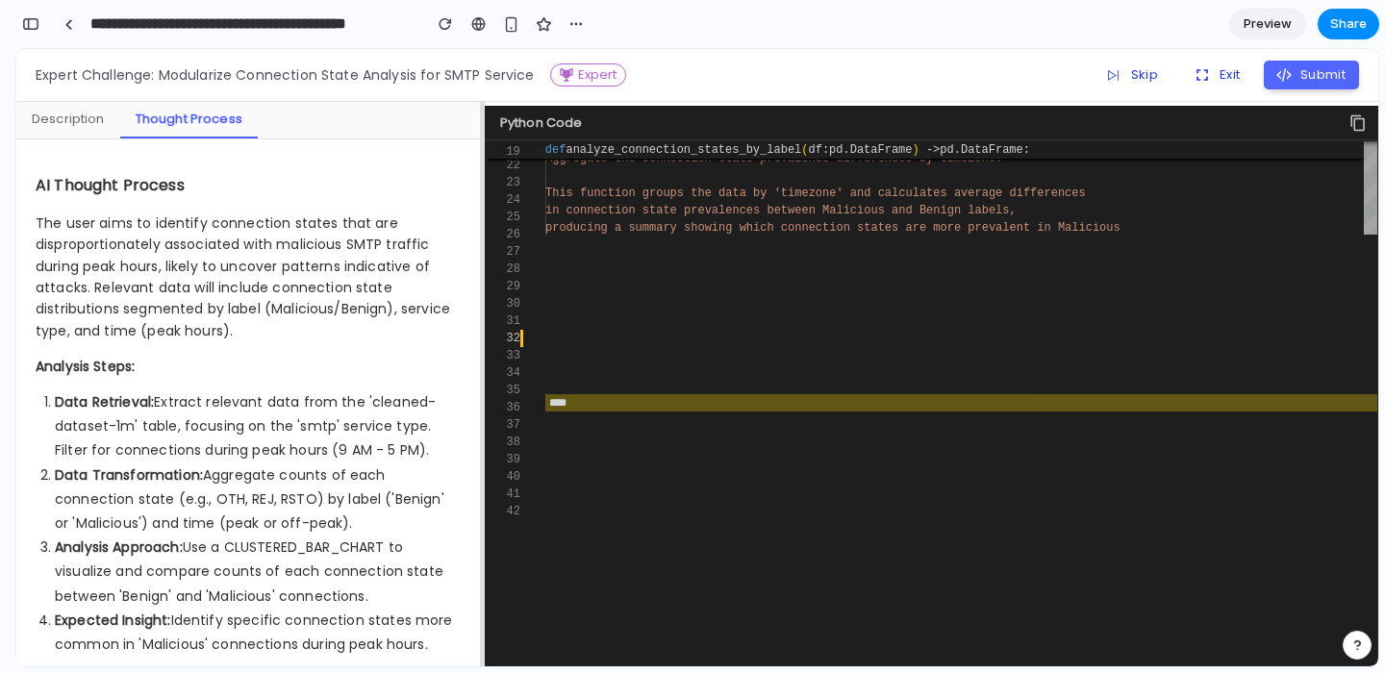
click at [52, 132] on div "Description" at bounding box center [68, 120] width 104 height 37
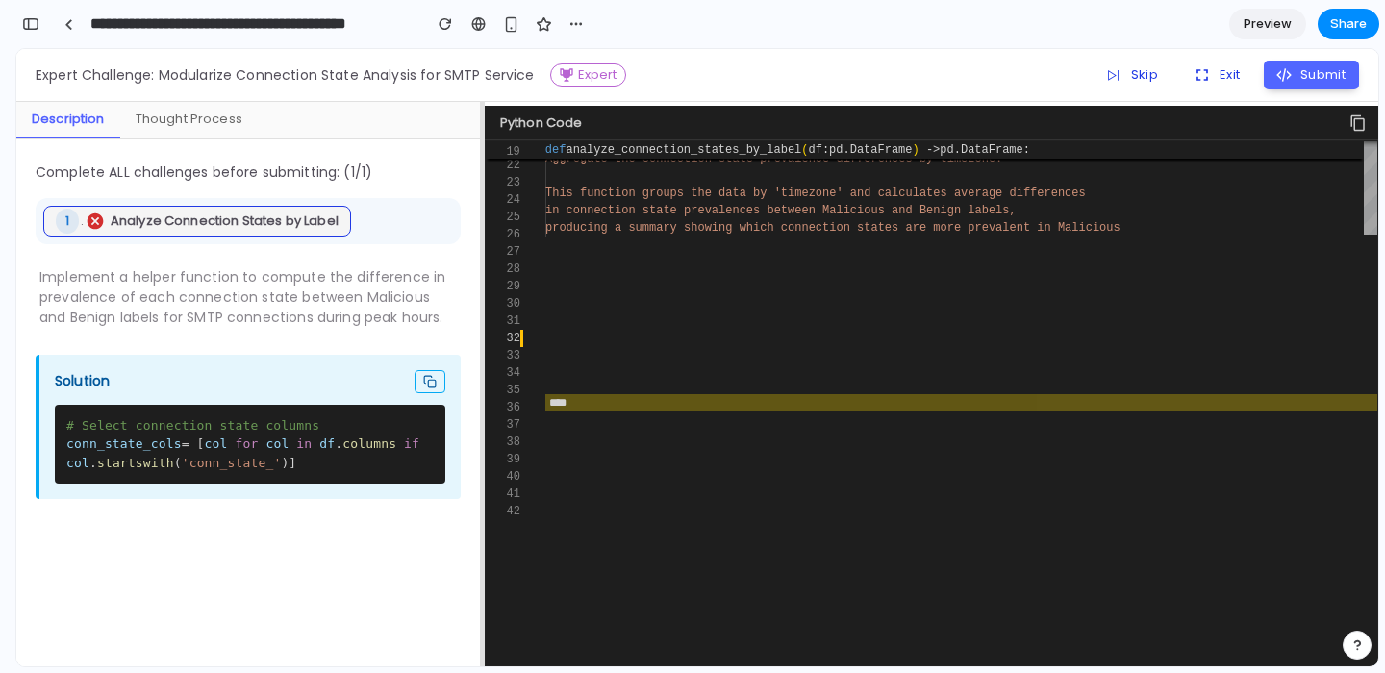
click at [211, 127] on div "Thought Process" at bounding box center [189, 120] width 138 height 37
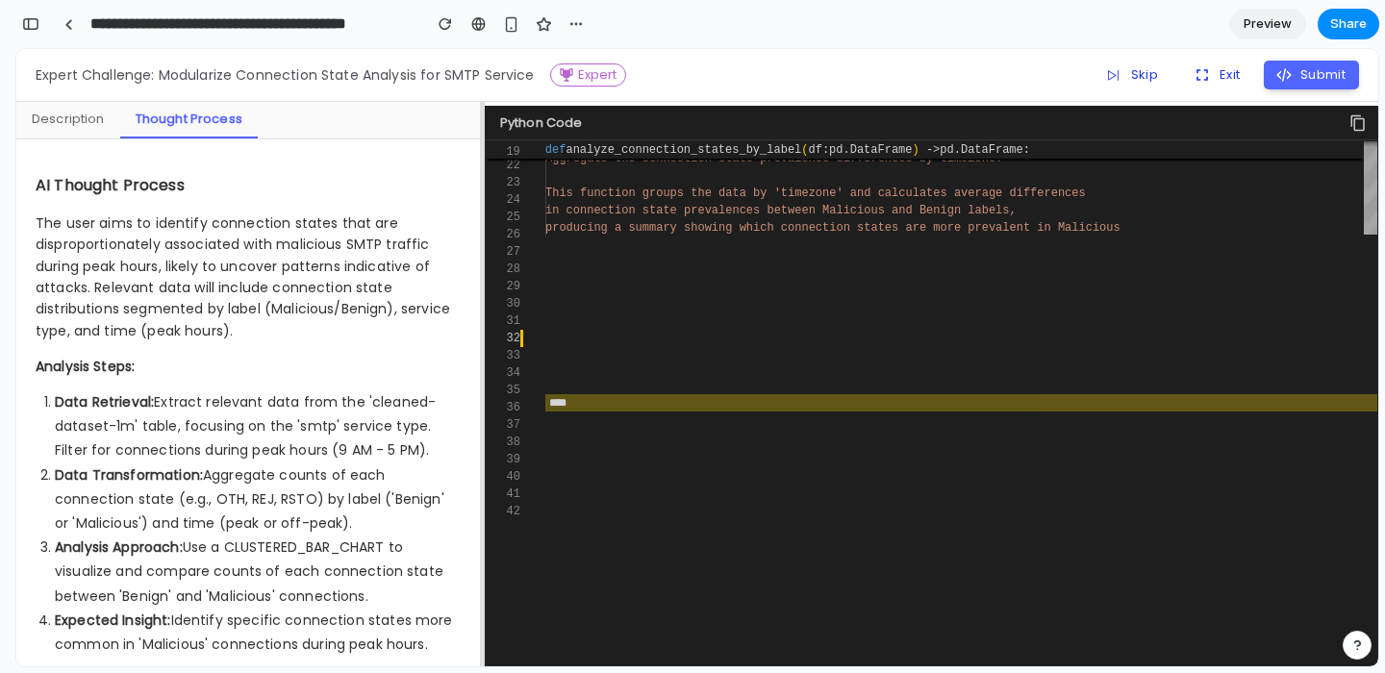
click at [82, 118] on div "Description" at bounding box center [68, 120] width 104 height 37
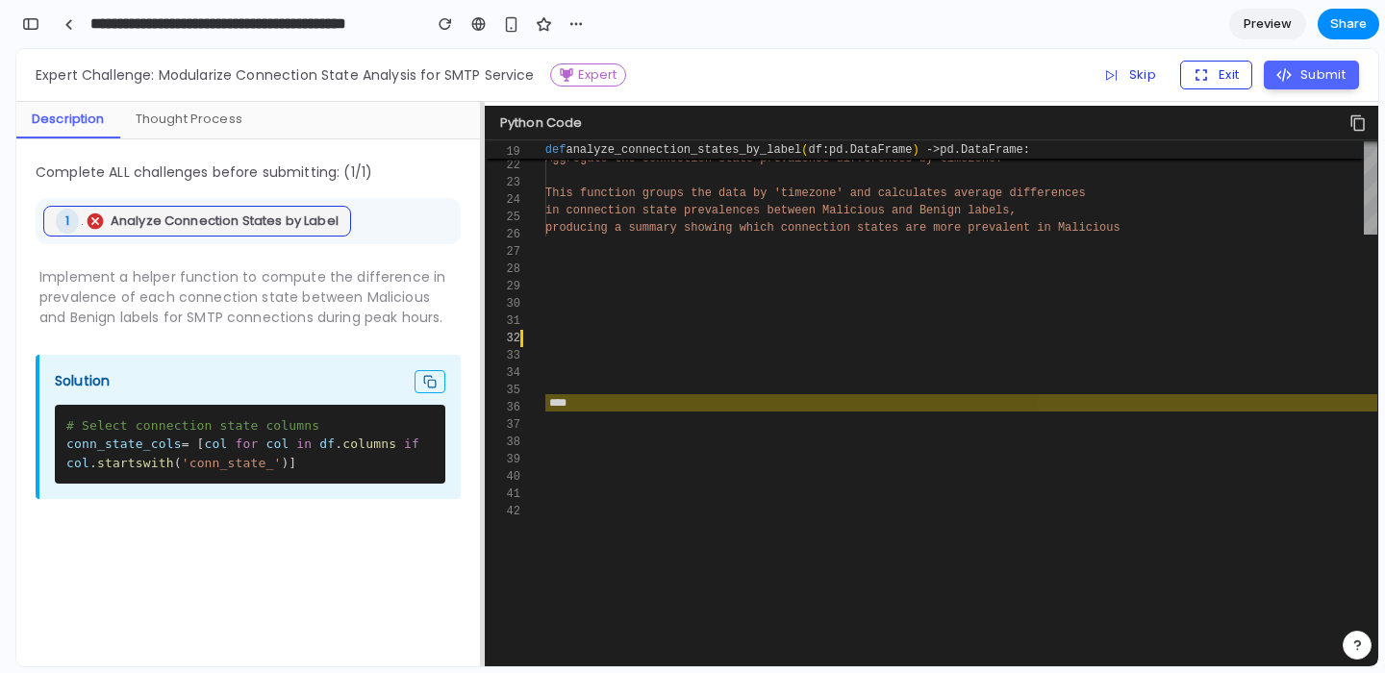
click at [1229, 78] on button "Exit" at bounding box center [1216, 75] width 72 height 29
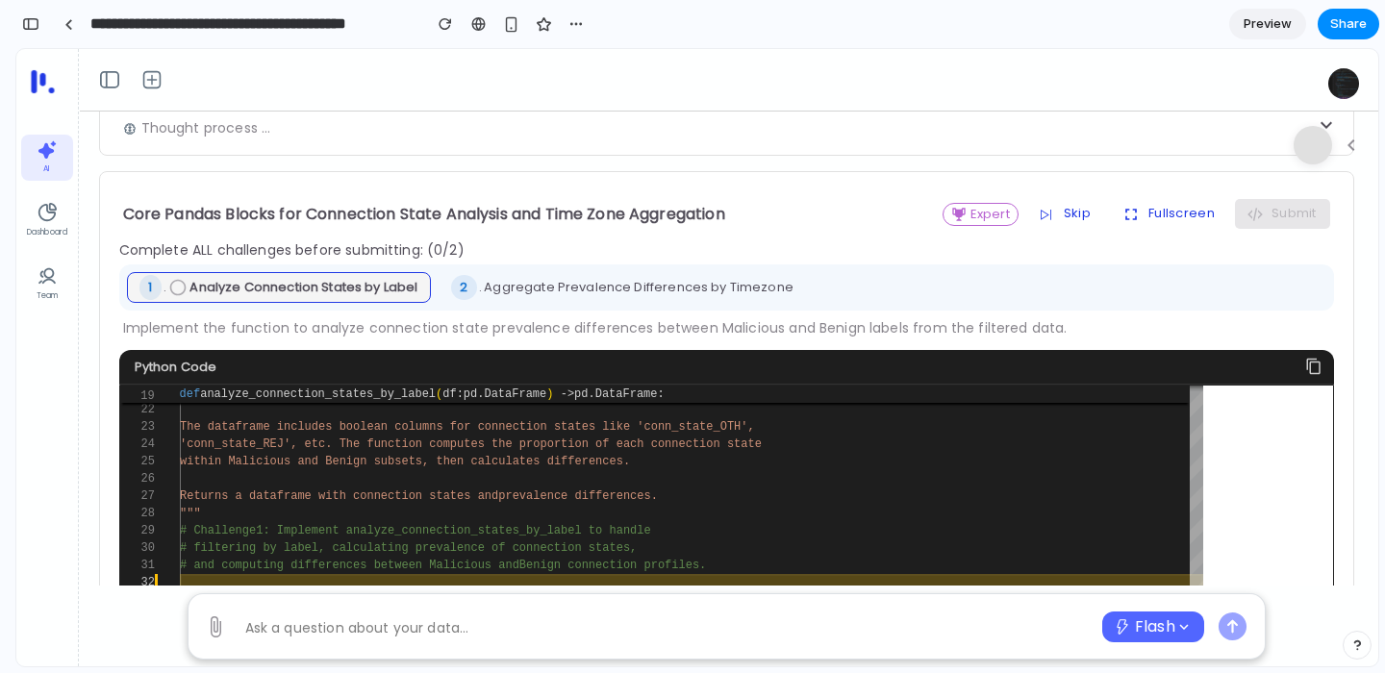
scroll to position [115, 0]
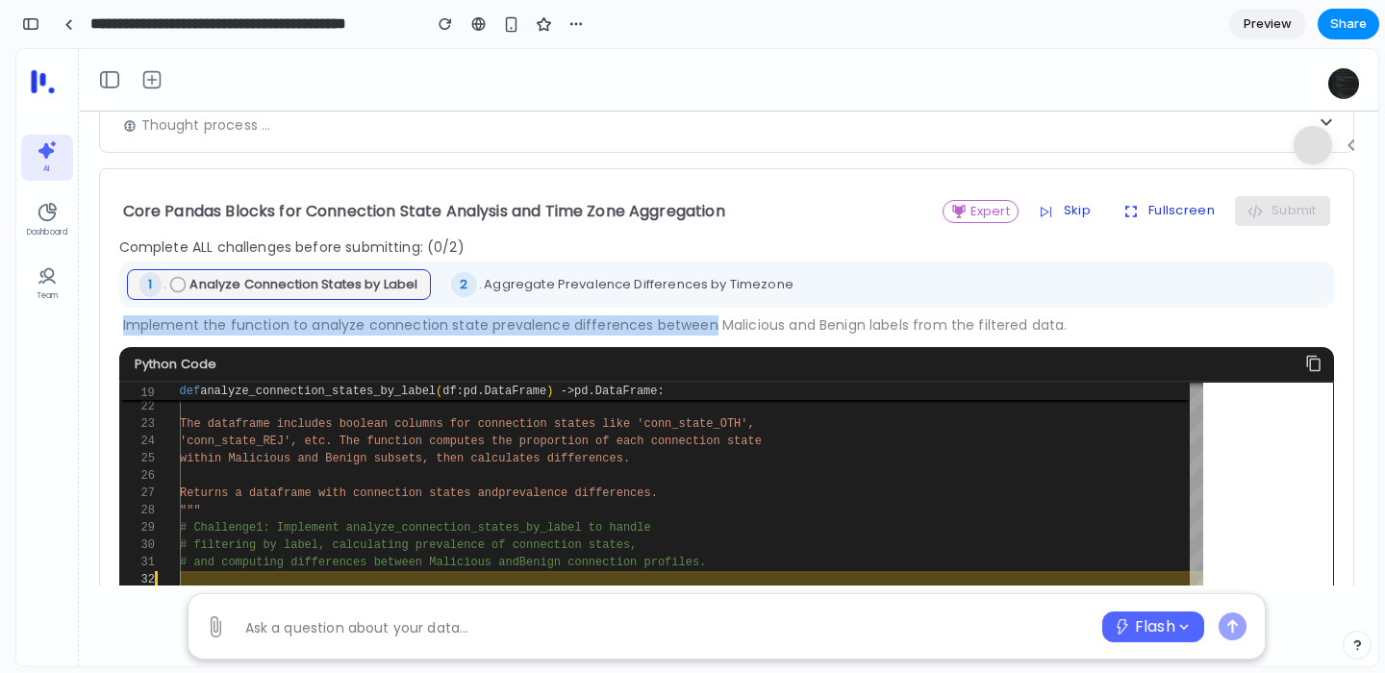
drag, startPoint x: 699, startPoint y: 323, endPoint x: 672, endPoint y: 307, distance: 31.5
click at [672, 307] on div "Core Pandas Blocks for Connection State Analysis and Time Zone Aggregation expe…" at bounding box center [726, 451] width 1215 height 525
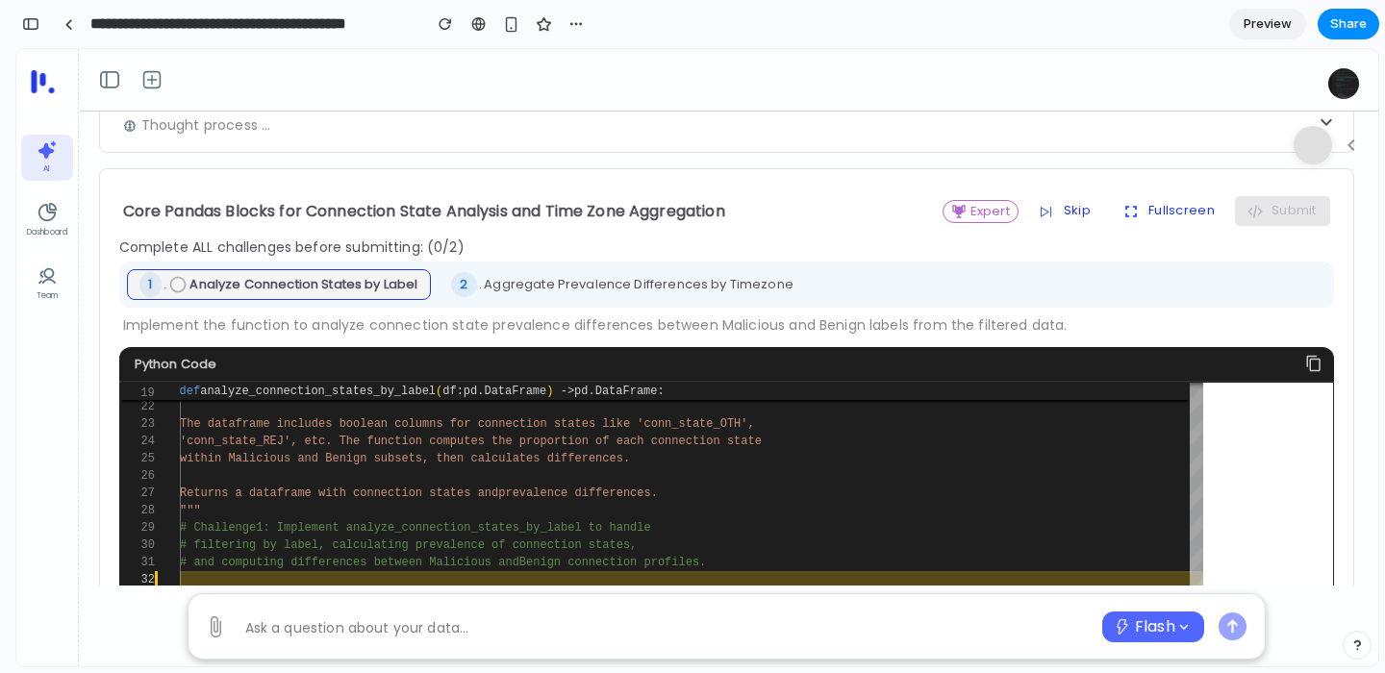
click at [692, 320] on p "Implement the function to analyze connection state prevalence differences betwe…" at bounding box center [726, 325] width 1207 height 20
drag, startPoint x: 690, startPoint y: 321, endPoint x: 610, endPoint y: 320, distance: 79.8
click at [610, 321] on p "Implement the function to analyze connection state prevalence differences betwe…" at bounding box center [726, 325] width 1207 height 20
click at [1183, 207] on button "Fullscreen" at bounding box center [1168, 210] width 118 height 29
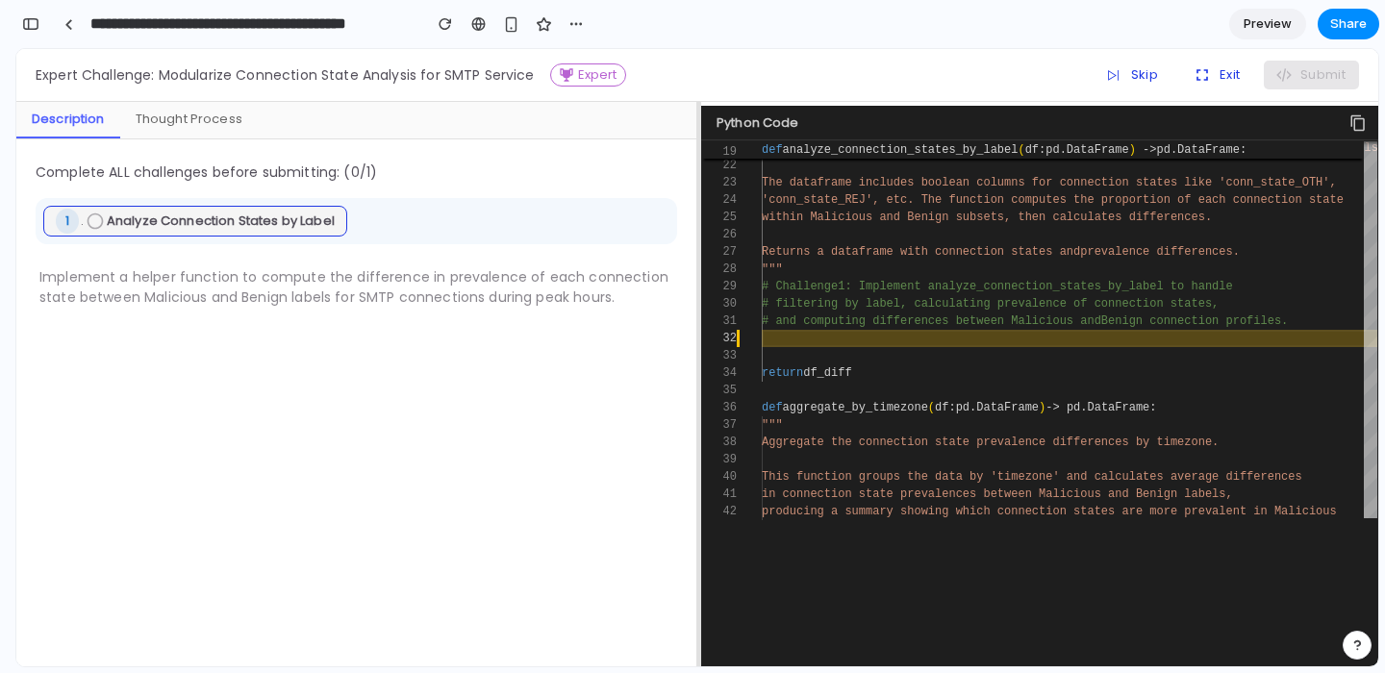
scroll to position [284, 0]
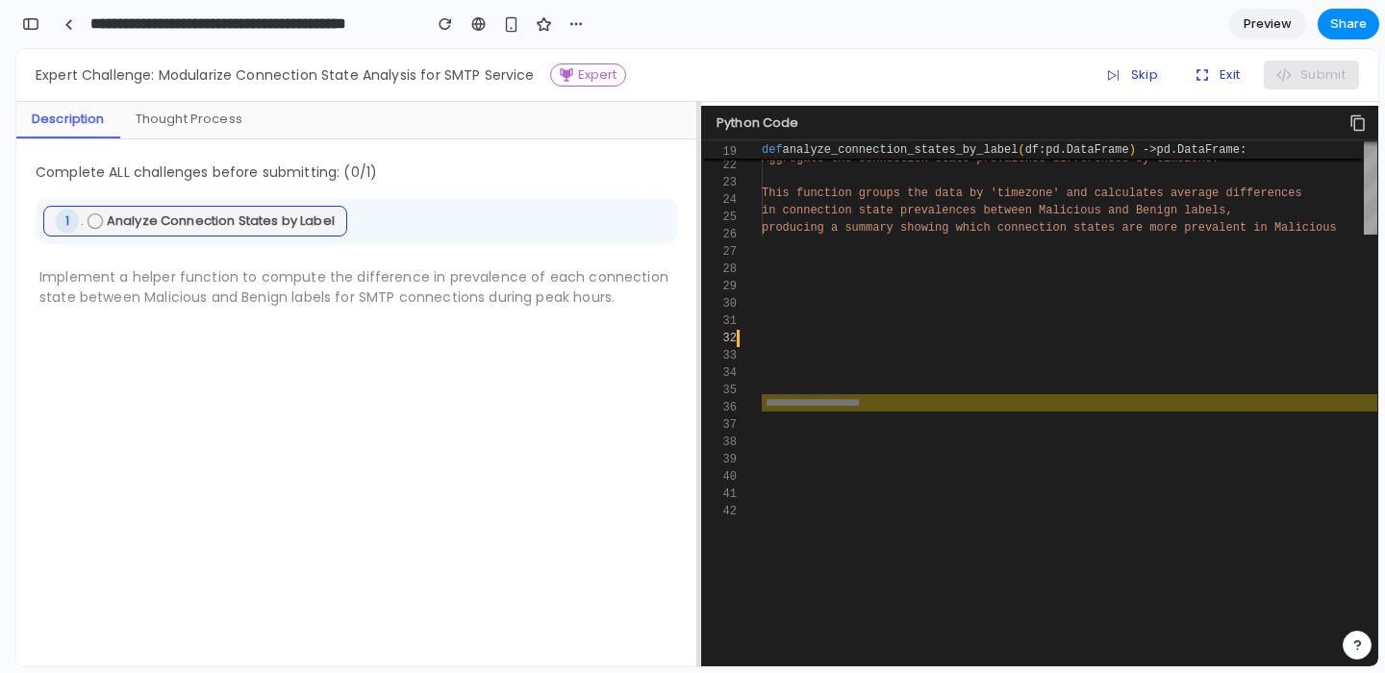
click at [702, 221] on div "25" at bounding box center [719, 217] width 35 height 17
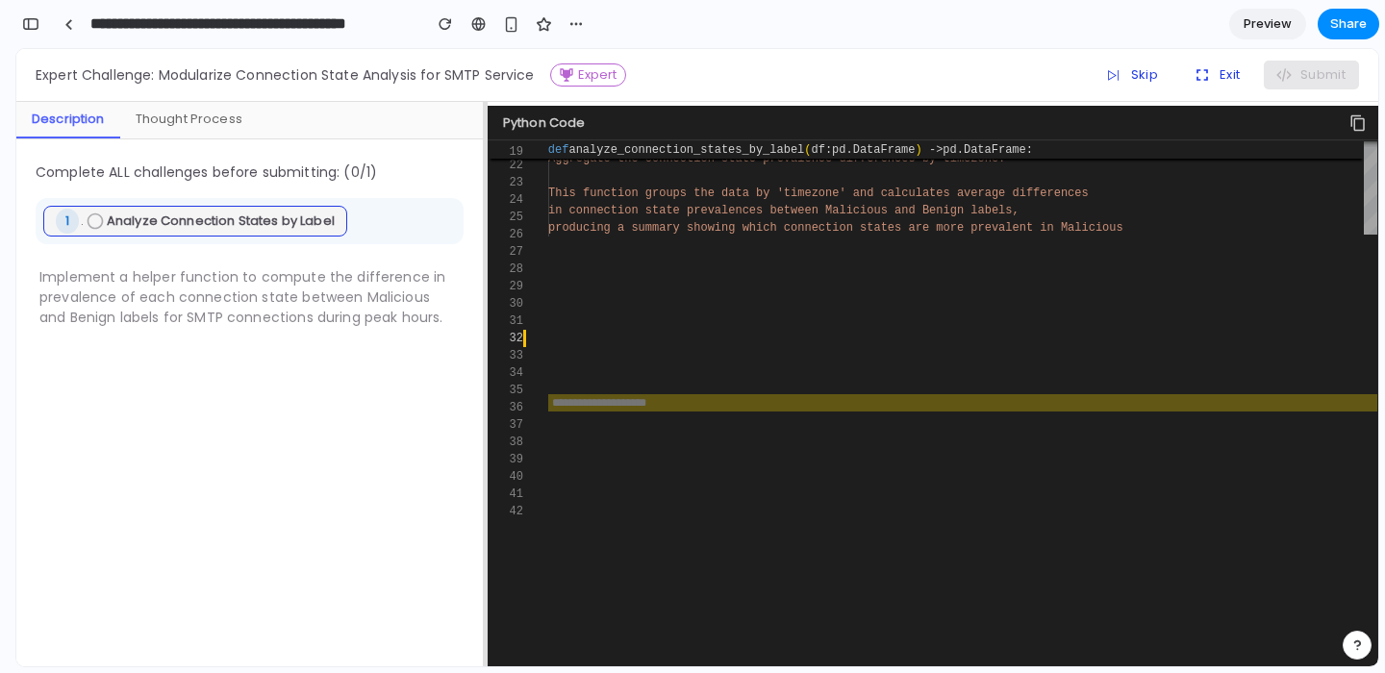
drag, startPoint x: 698, startPoint y: 221, endPoint x: 486, endPoint y: 186, distance: 215.5
click at [486, 186] on div at bounding box center [486, 384] width 4 height 565
click at [1244, 76] on button "Exit" at bounding box center [1216, 75] width 72 height 29
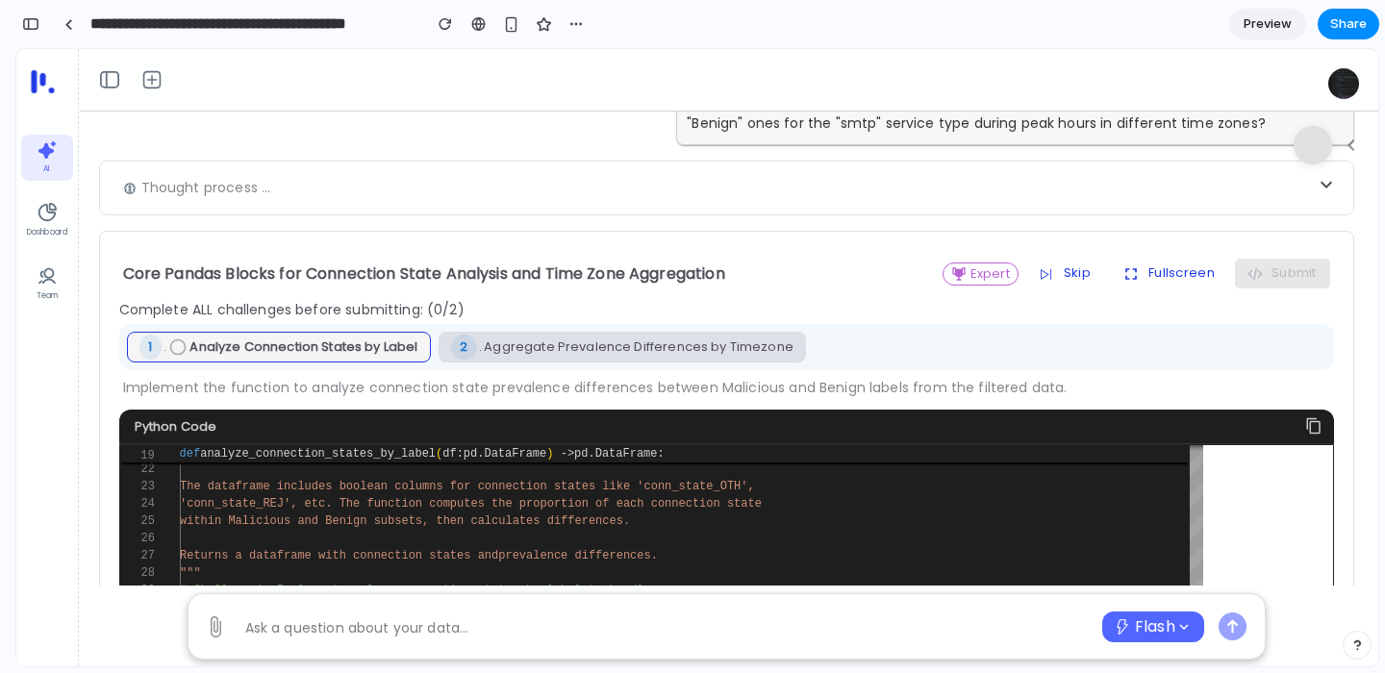
scroll to position [52, 0]
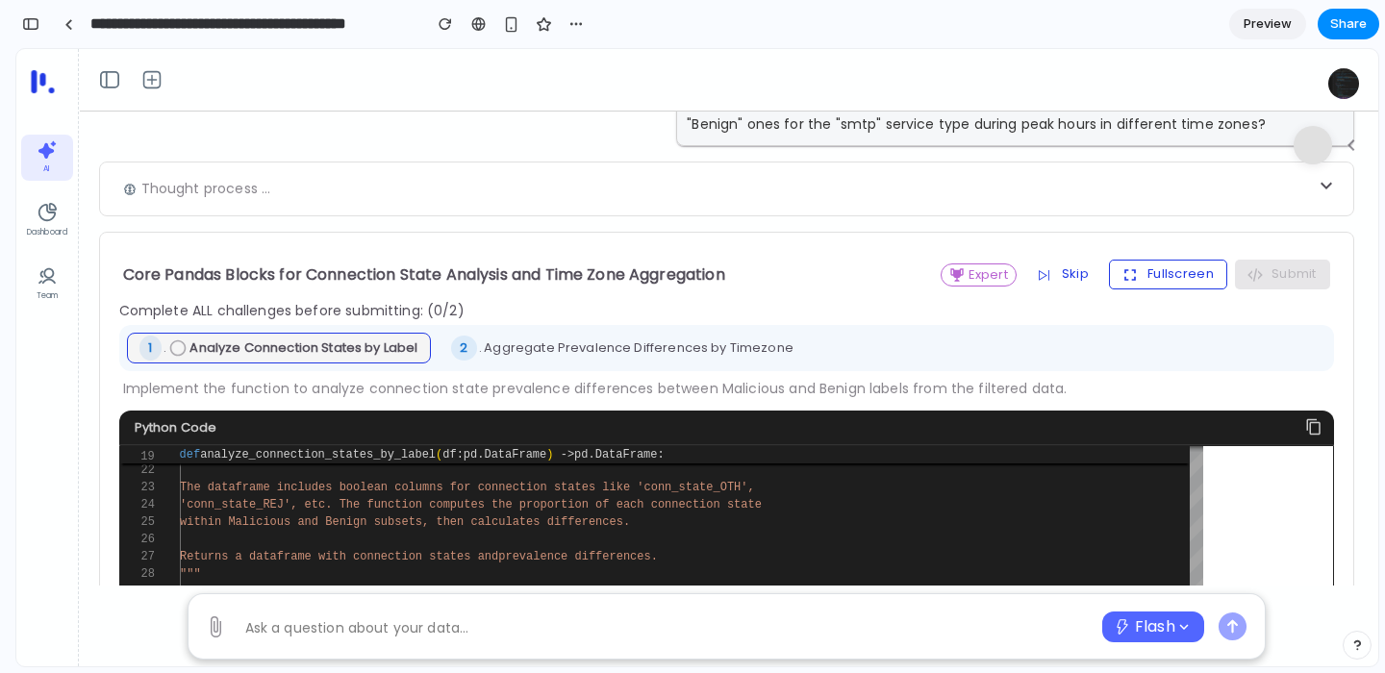
click at [1146, 272] on button "Fullscreen" at bounding box center [1168, 274] width 118 height 29
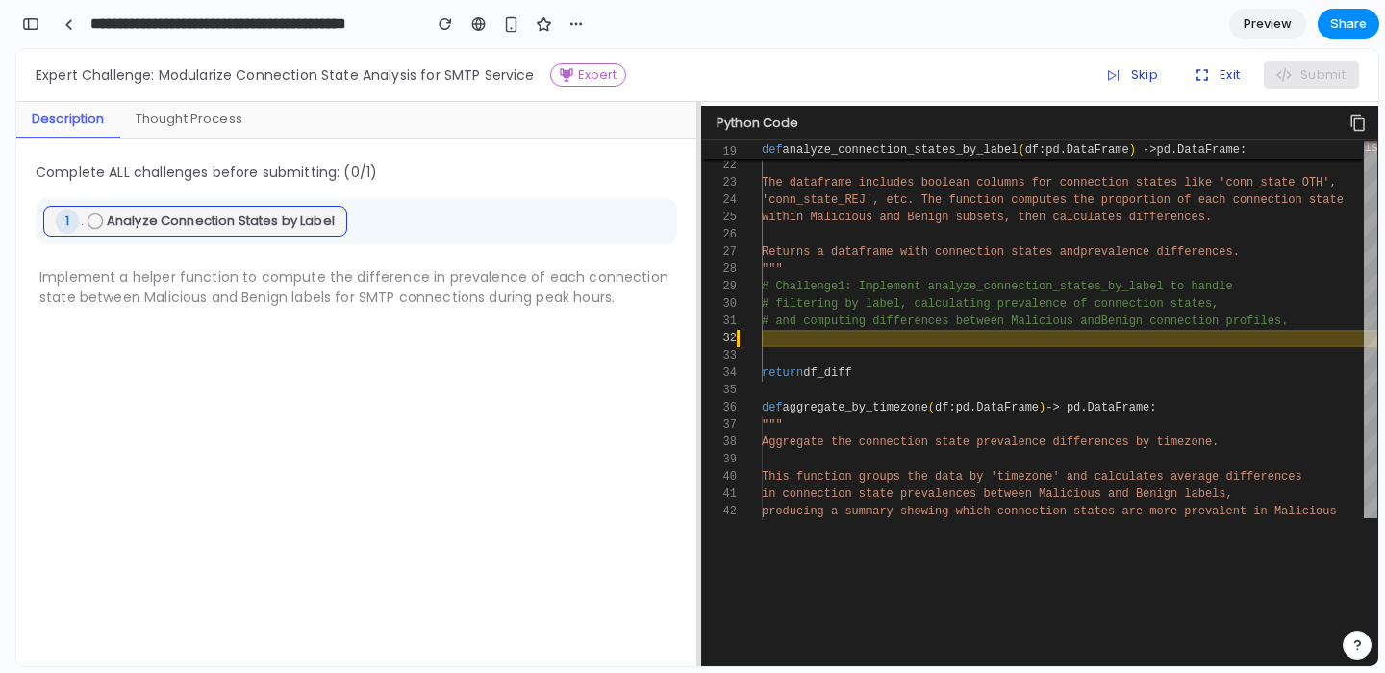
scroll to position [284, 0]
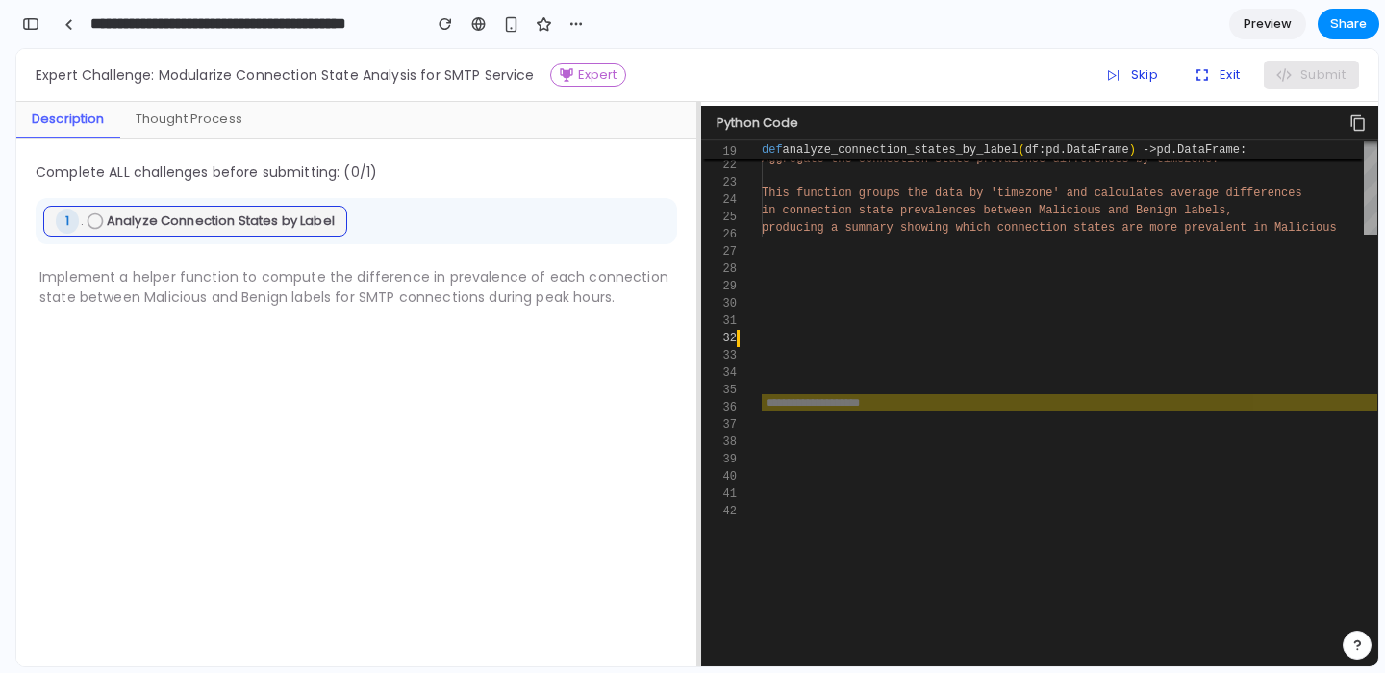
drag, startPoint x: 695, startPoint y: 204, endPoint x: 660, endPoint y: 204, distance: 35.6
click at [660, 204] on div "Complete ALL challenges before submitting: ( 0 /1) 1 . Analyze Connection State…" at bounding box center [356, 402] width 680 height 527
drag, startPoint x: 695, startPoint y: 194, endPoint x: 531, endPoint y: 193, distance: 164.5
click at [530, 193] on div "Description Thought Process Complete ALL challenges before submitting: ( 0 /1) …" at bounding box center [356, 384] width 681 height 565
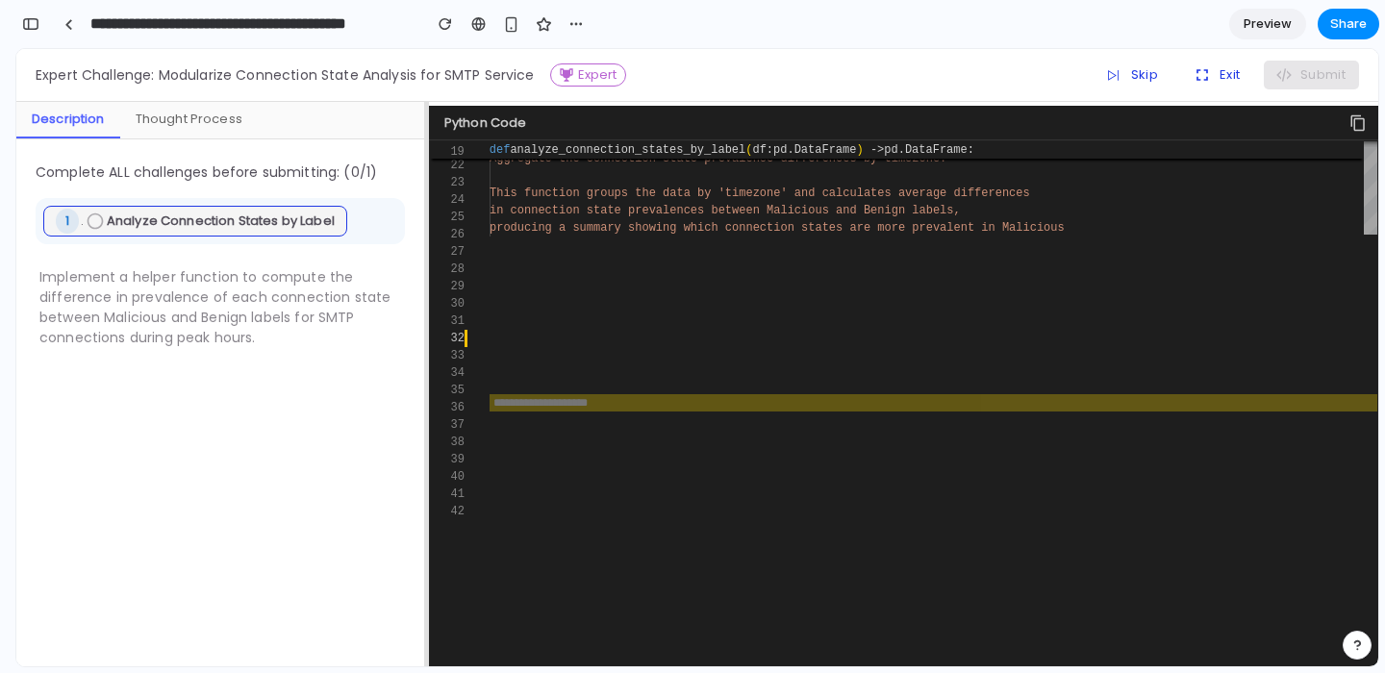
drag, startPoint x: 697, startPoint y: 195, endPoint x: 416, endPoint y: 230, distance: 283.0
click at [416, 230] on div "Description Thought Process Complete ALL challenges before submitting: ( 0 /1) …" at bounding box center [697, 384] width 1362 height 565
drag, startPoint x: 426, startPoint y: 340, endPoint x: 359, endPoint y: 319, distance: 70.6
click at [359, 319] on div "Description Thought Process Complete ALL challenges before submitting: ( 0 /1) …" at bounding box center [697, 384] width 1362 height 565
click at [423, 318] on div "Complete ALL challenges before submitting: ( 0 /1) 1 . Analyze Connection State…" at bounding box center [220, 402] width 408 height 527
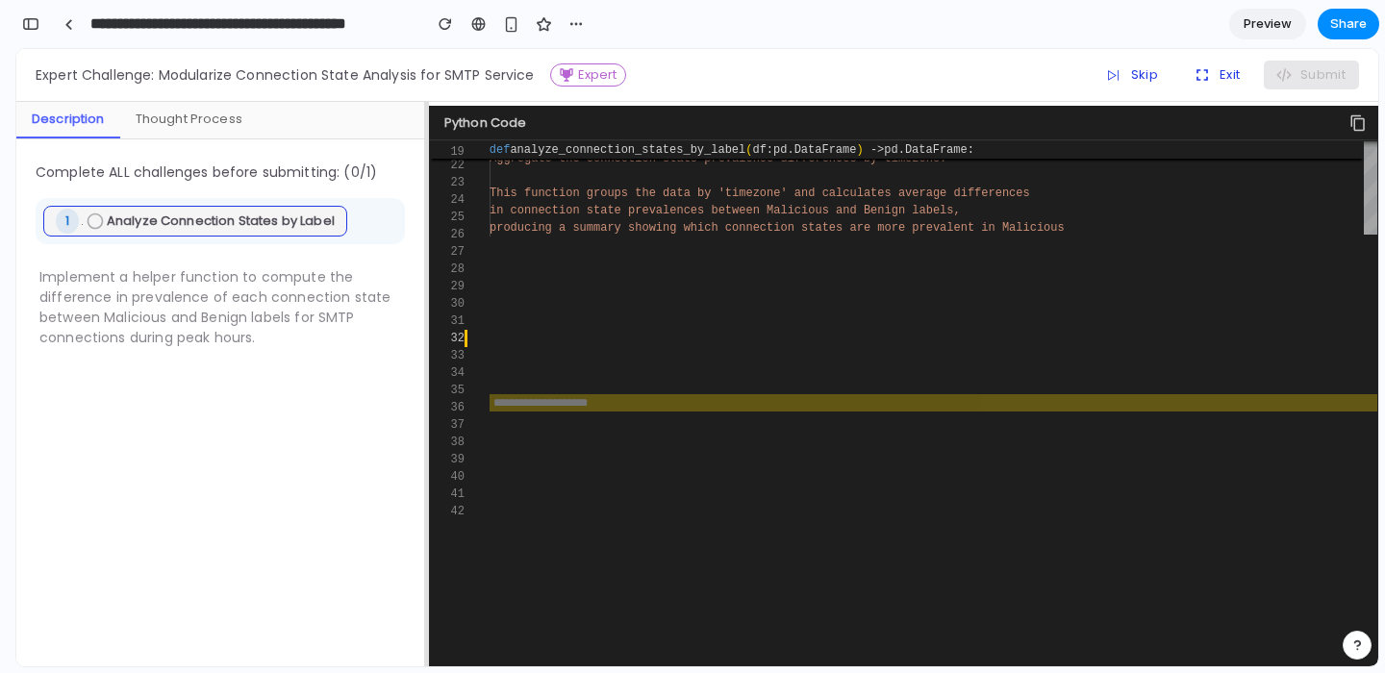
drag, startPoint x: 426, startPoint y: 315, endPoint x: 239, endPoint y: 355, distance: 191.6
click at [239, 355] on div "Description Thought Process Complete ALL challenges before submitting: ( 0 /1) …" at bounding box center [697, 384] width 1362 height 565
click at [1242, 79] on button "Exit" at bounding box center [1216, 75] width 72 height 29
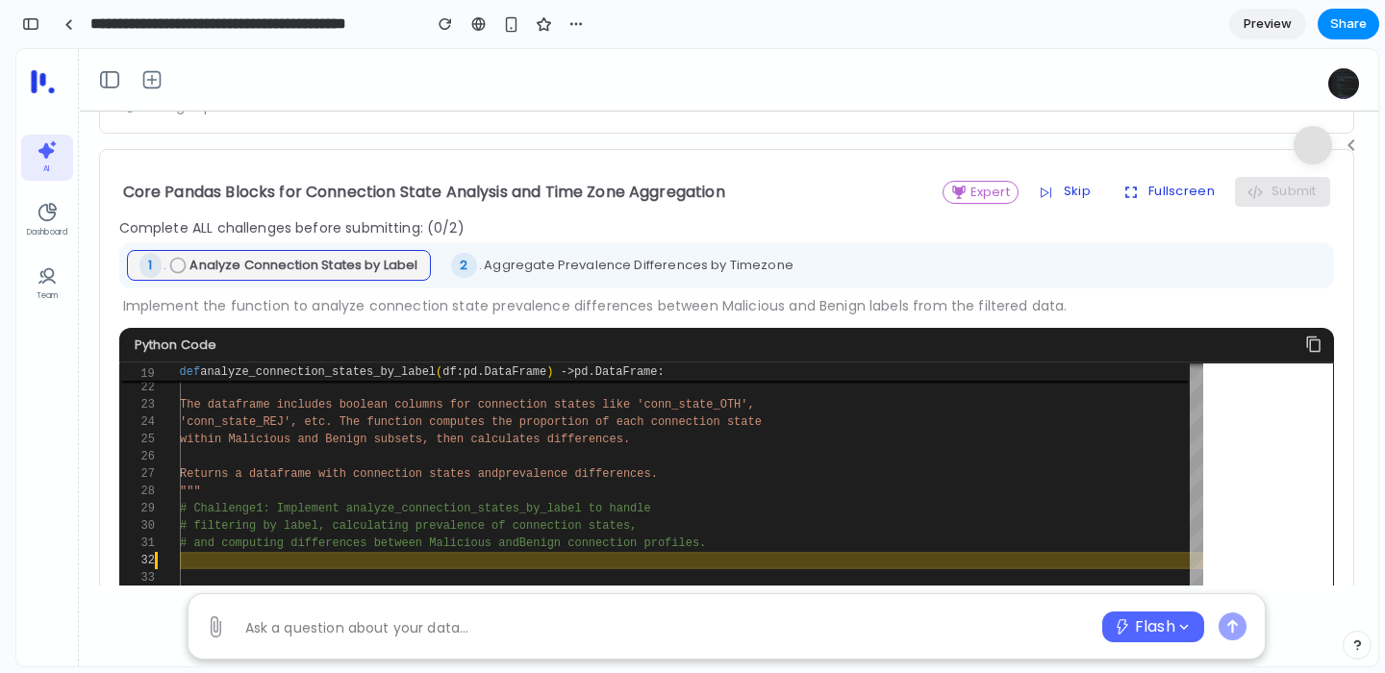
scroll to position [125, 0]
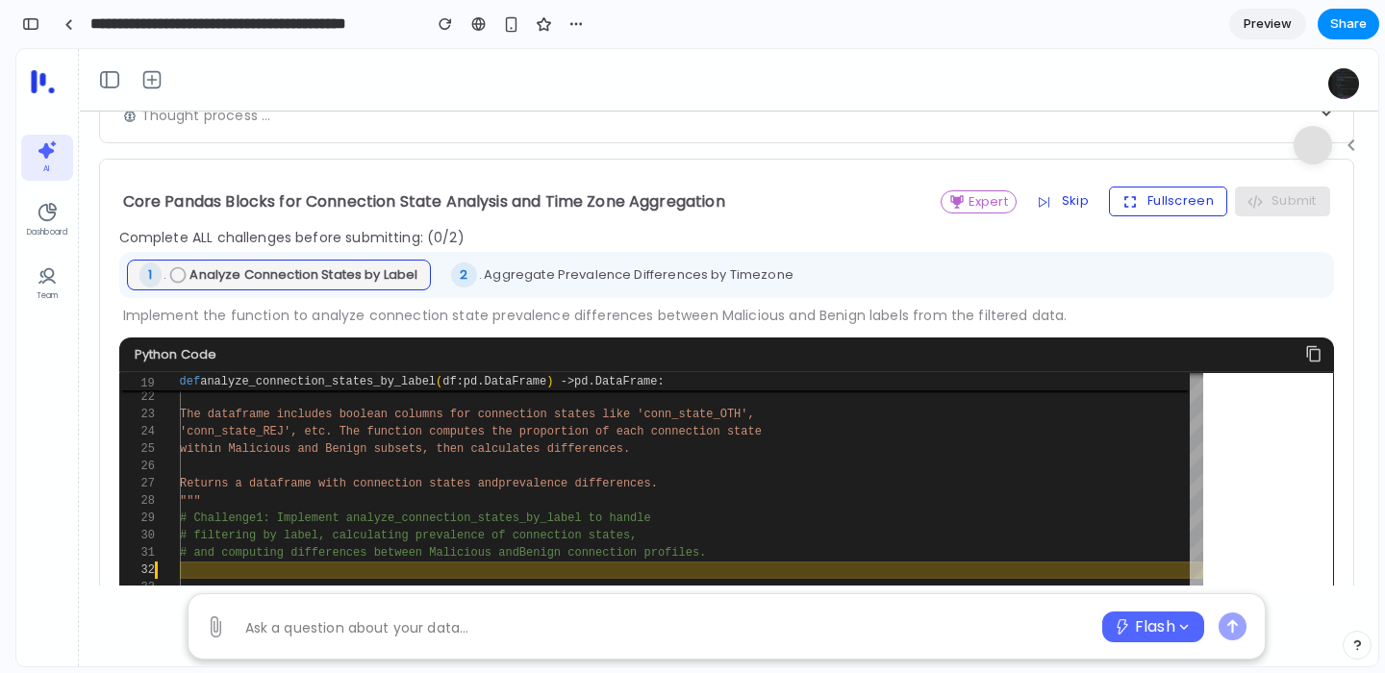
click at [1185, 193] on button "Fullscreen" at bounding box center [1168, 201] width 118 height 29
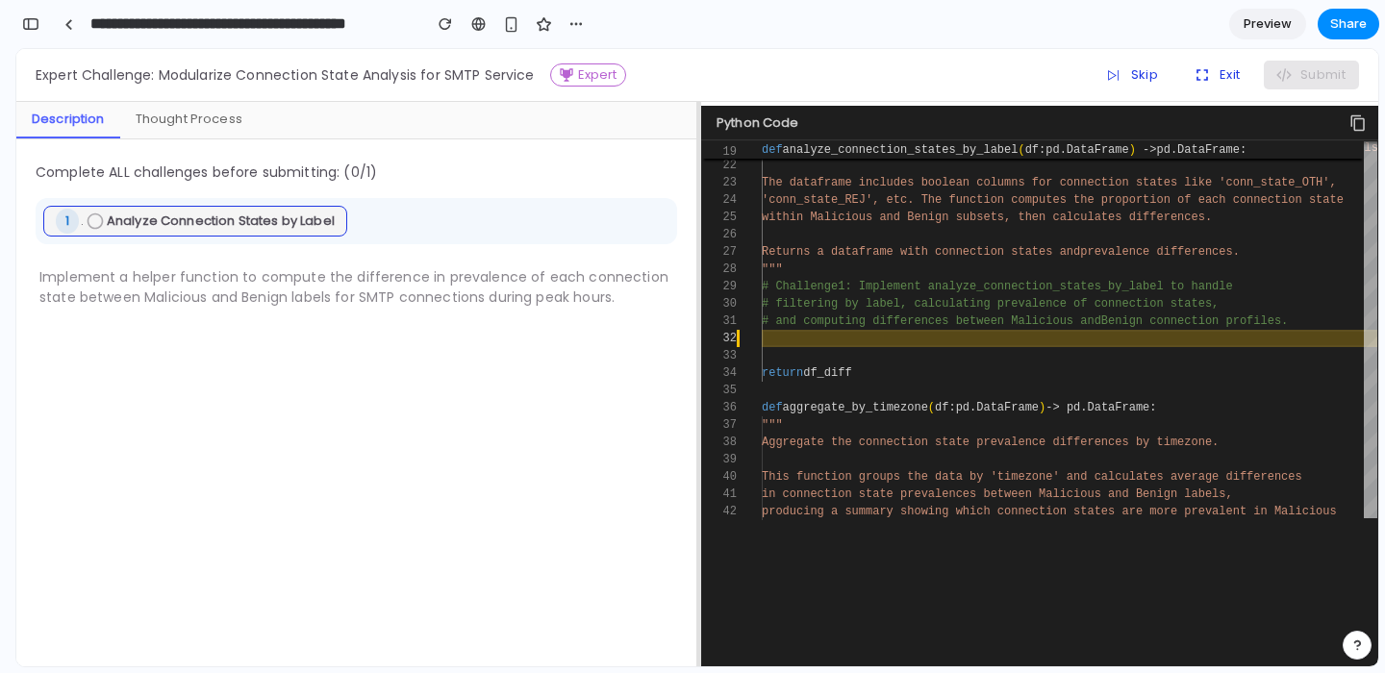
scroll to position [284, 0]
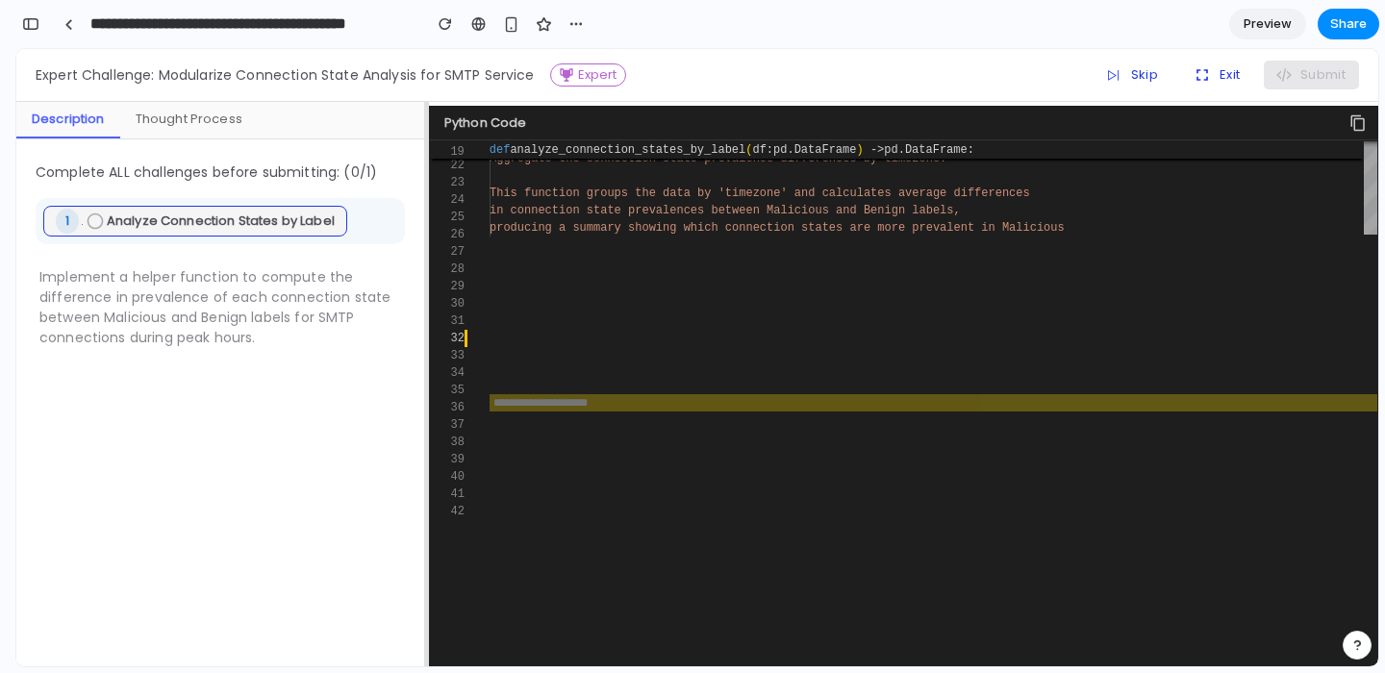
drag, startPoint x: 696, startPoint y: 215, endPoint x: 415, endPoint y: 225, distance: 282.0
click at [415, 225] on div "Description Thought Process Complete ALL challenges before submitting: ( 0 /1) …" at bounding box center [697, 384] width 1362 height 565
click at [508, 15] on button "button" at bounding box center [510, 24] width 29 height 29
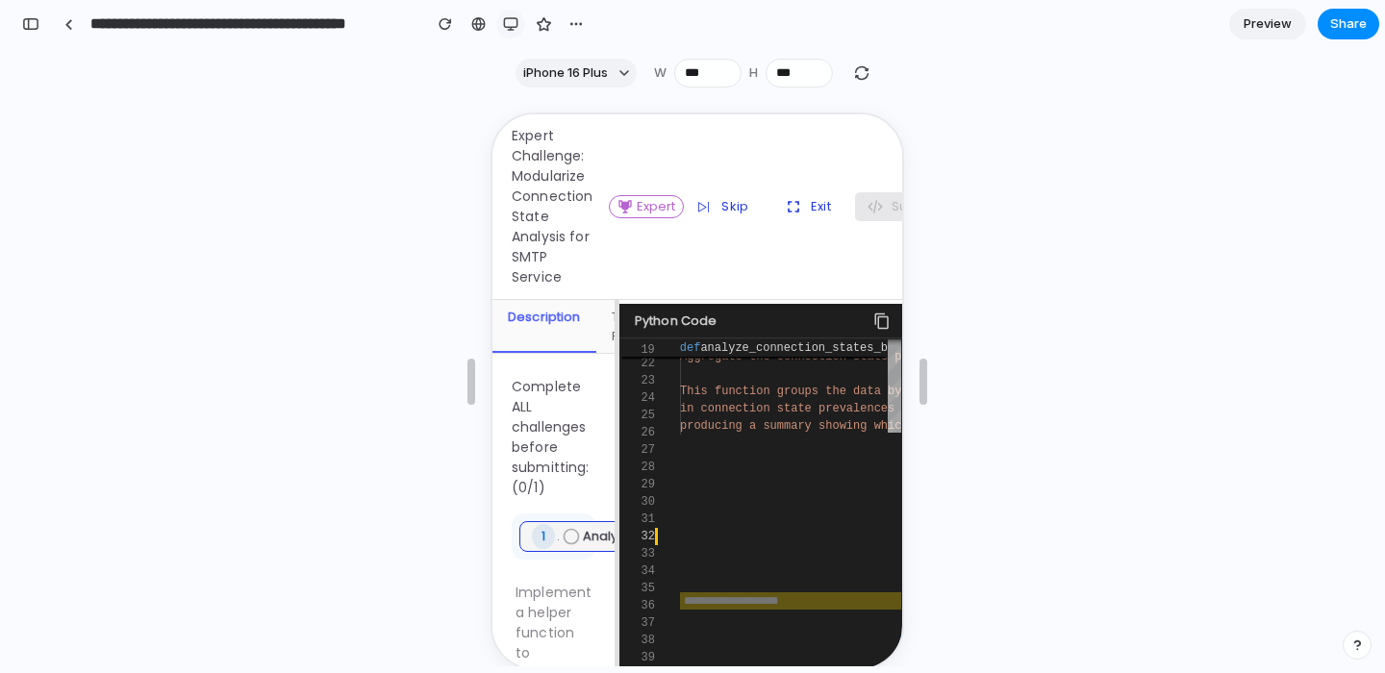
click at [509, 17] on div "button" at bounding box center [510, 23] width 15 height 15
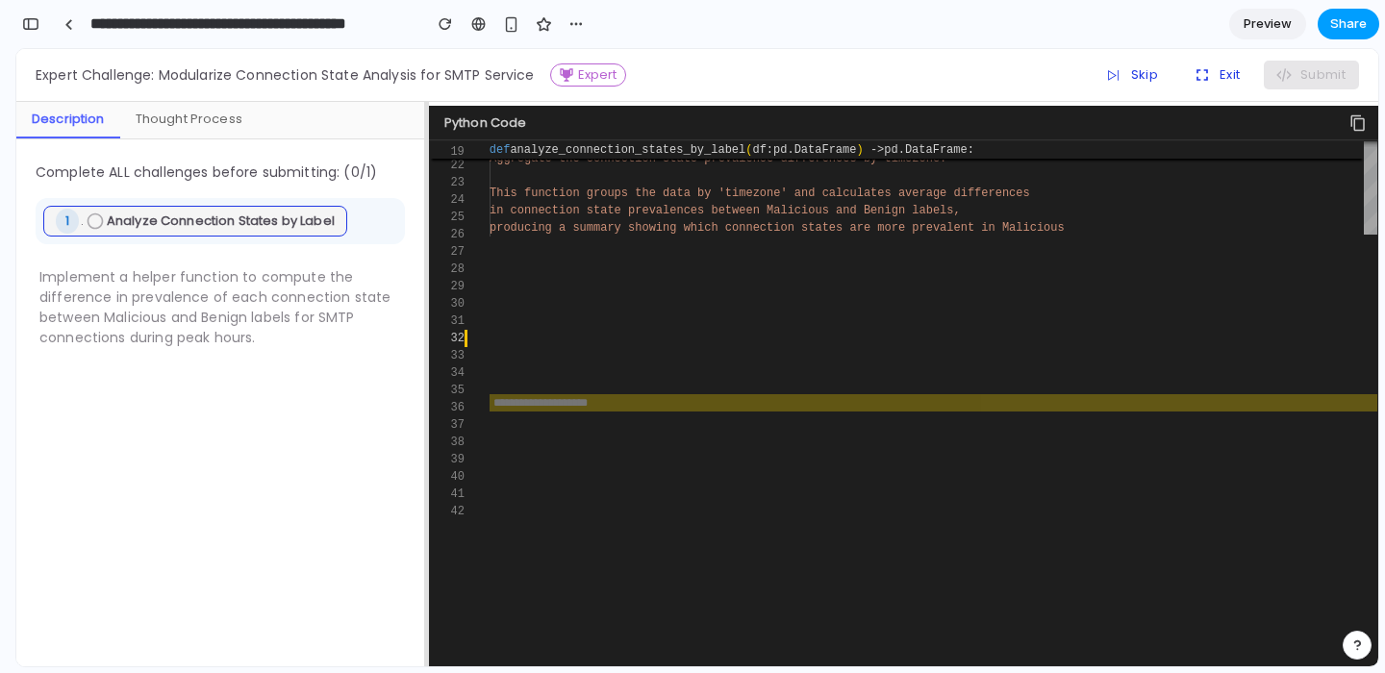
click at [1344, 21] on span "Share" at bounding box center [1348, 23] width 37 height 19
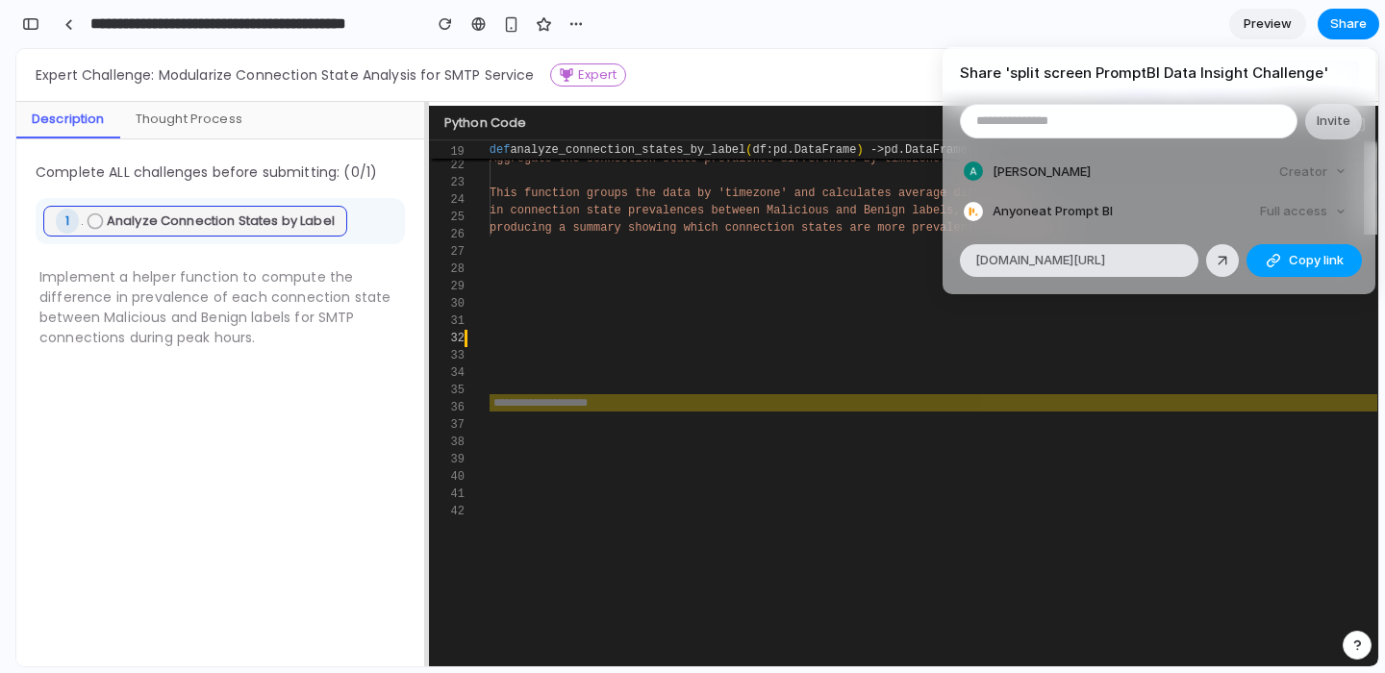
click at [1296, 265] on span "Copy link" at bounding box center [1316, 260] width 55 height 19
click at [402, 340] on div "Share ' split screen PromptBI Data Insight Challenge ' Invite [PERSON_NAME] Cre…" at bounding box center [692, 336] width 1385 height 673
